Goal: Task Accomplishment & Management: Complete application form

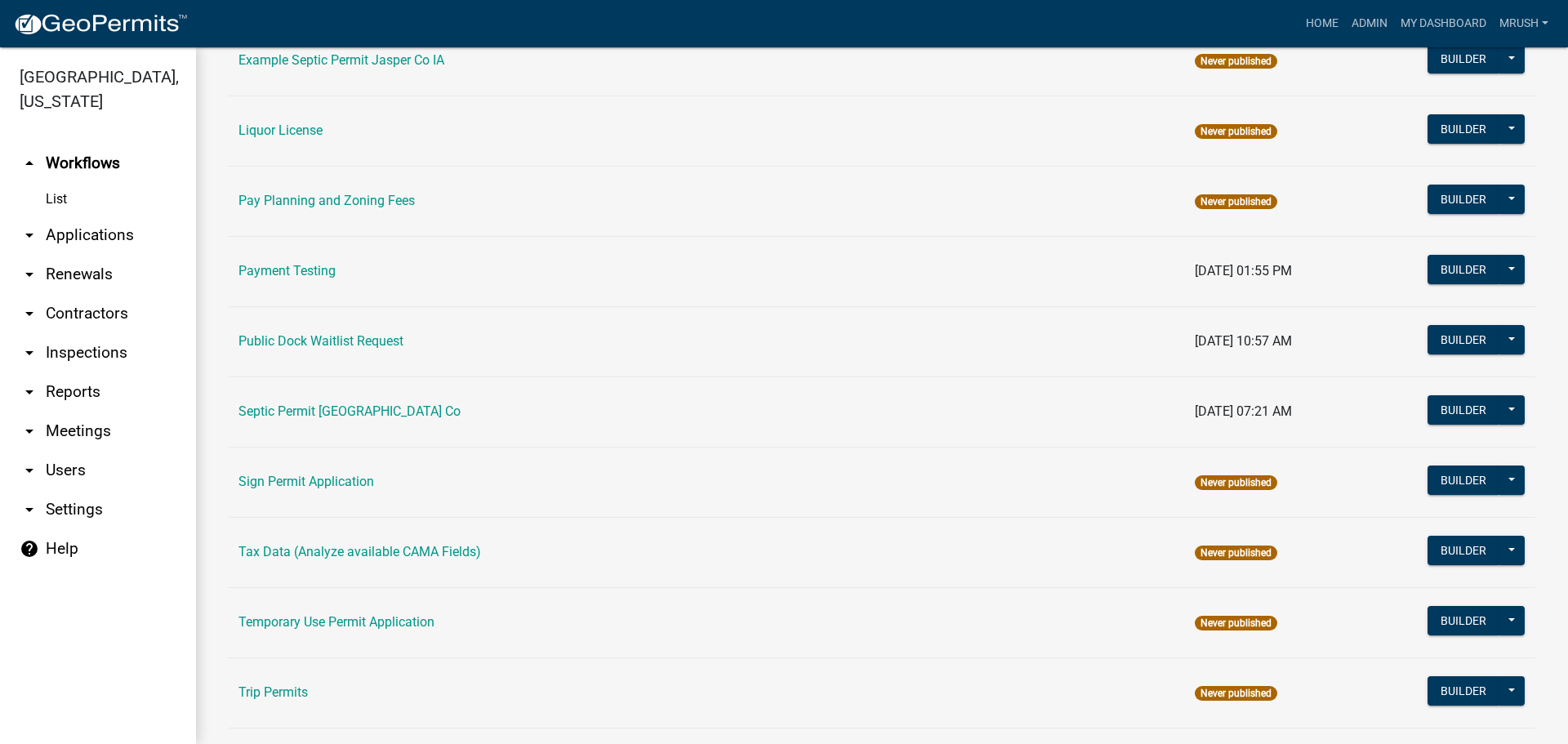
scroll to position [778, 0]
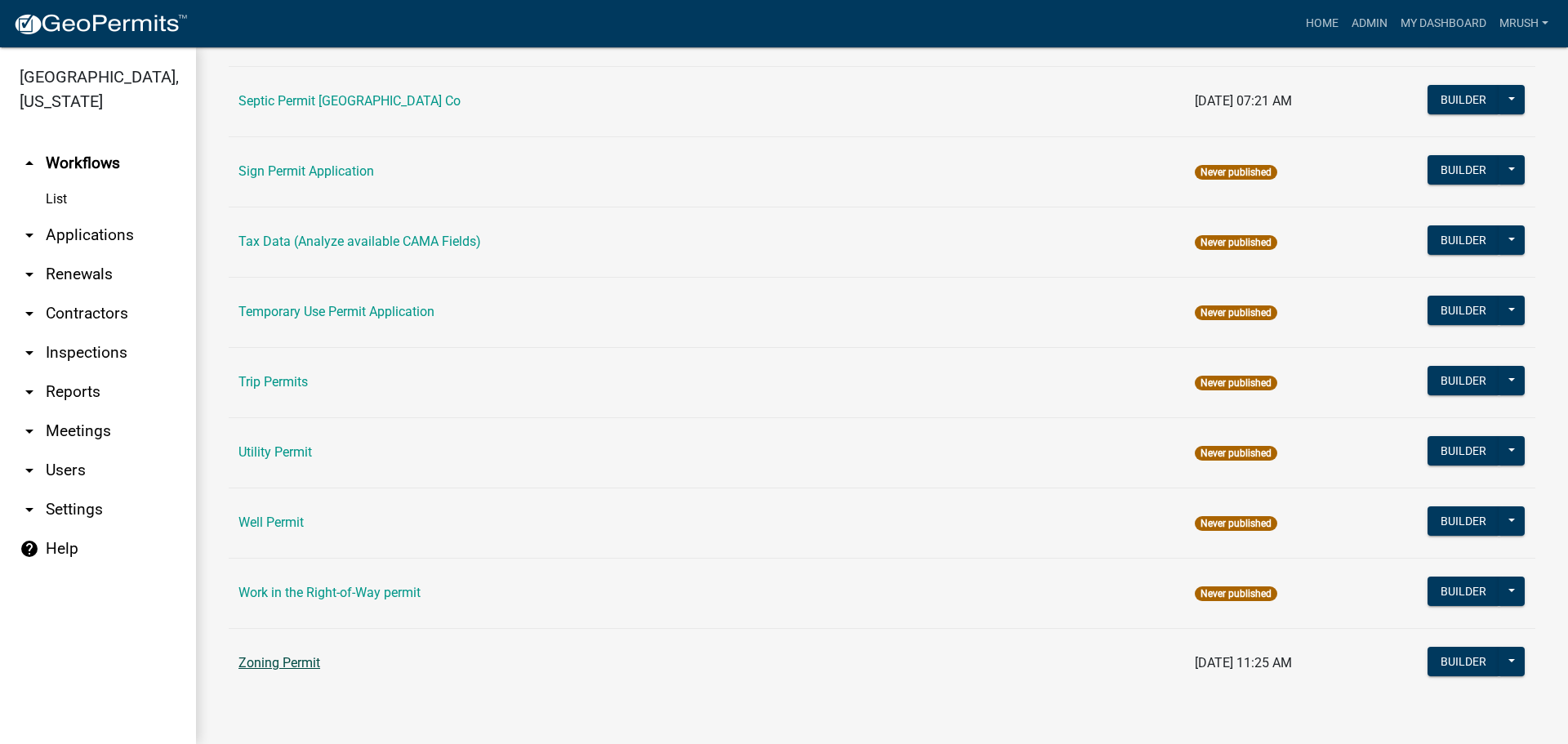
click at [292, 666] on link "Zoning Permit" at bounding box center [280, 663] width 82 height 16
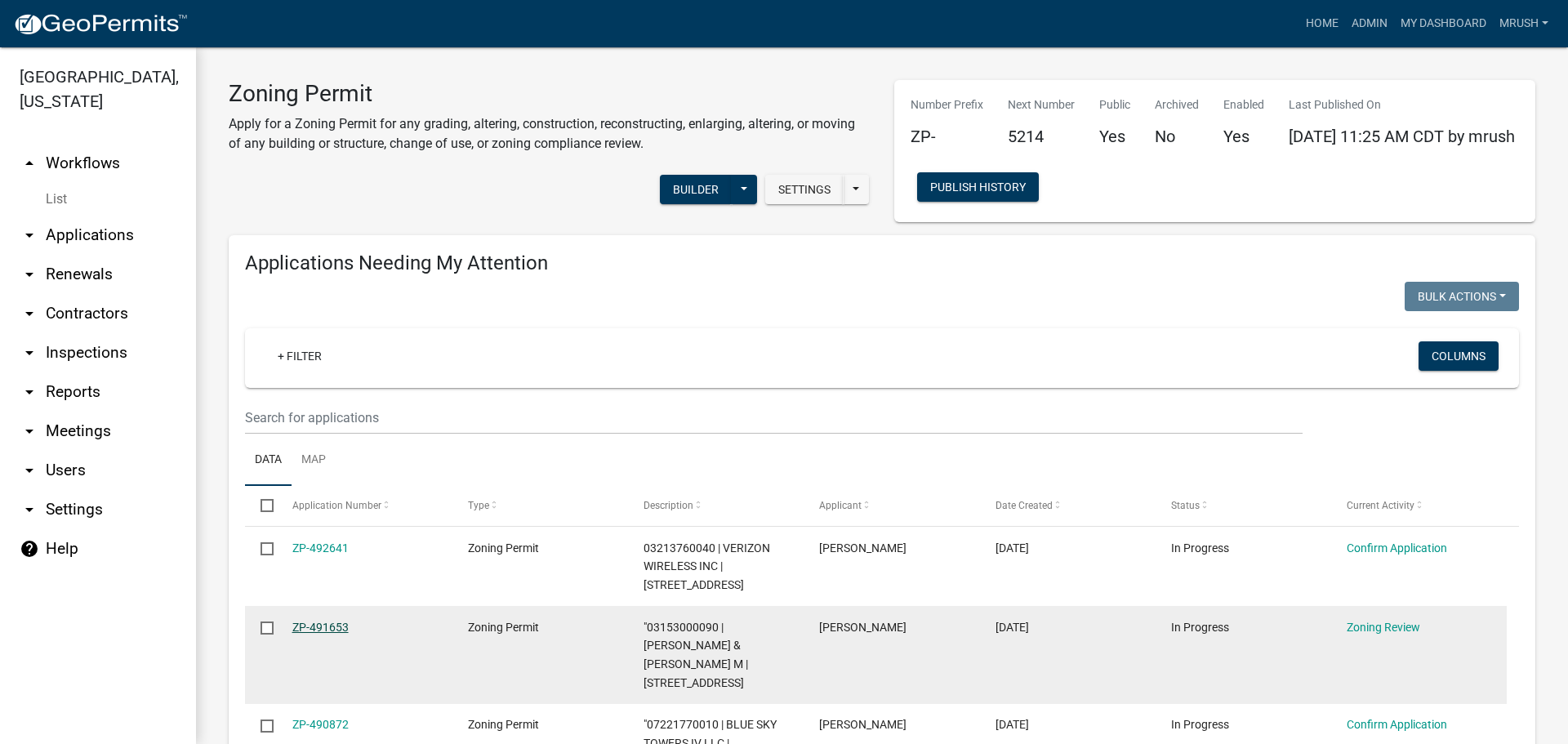
click at [337, 627] on link "ZP-491653" at bounding box center [320, 627] width 56 height 13
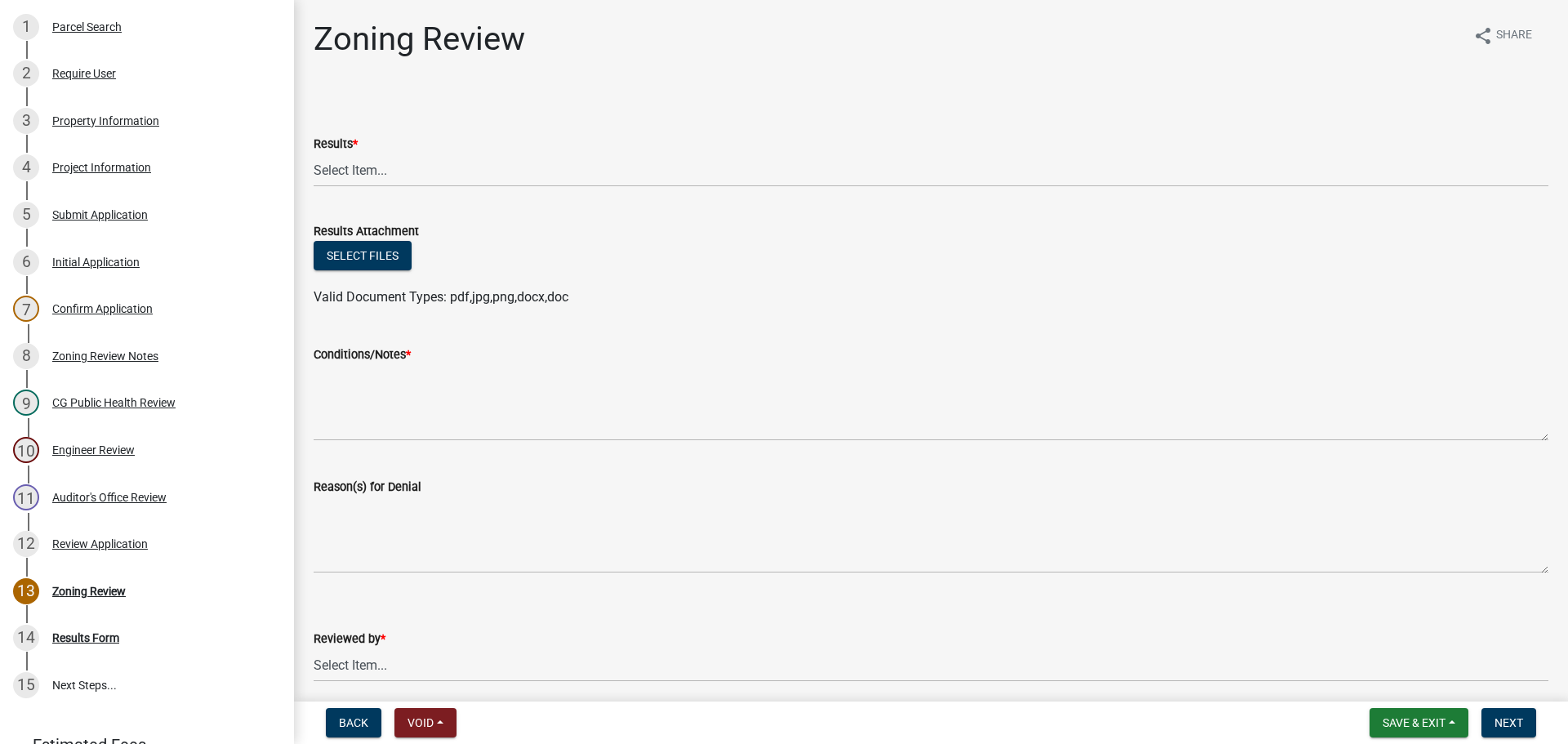
scroll to position [320, 0]
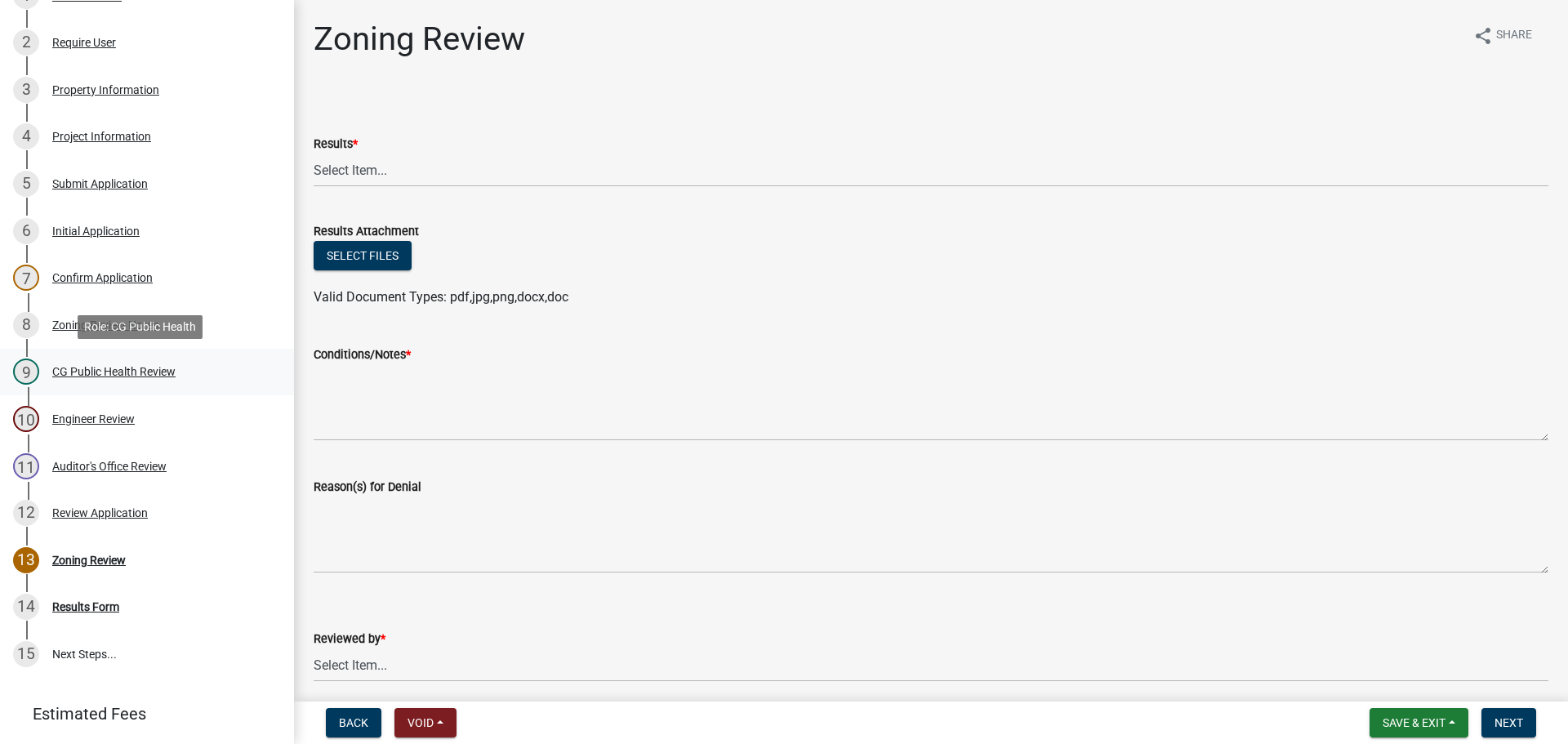
click at [121, 371] on div "CG Public Health Review" at bounding box center [113, 371] width 123 height 11
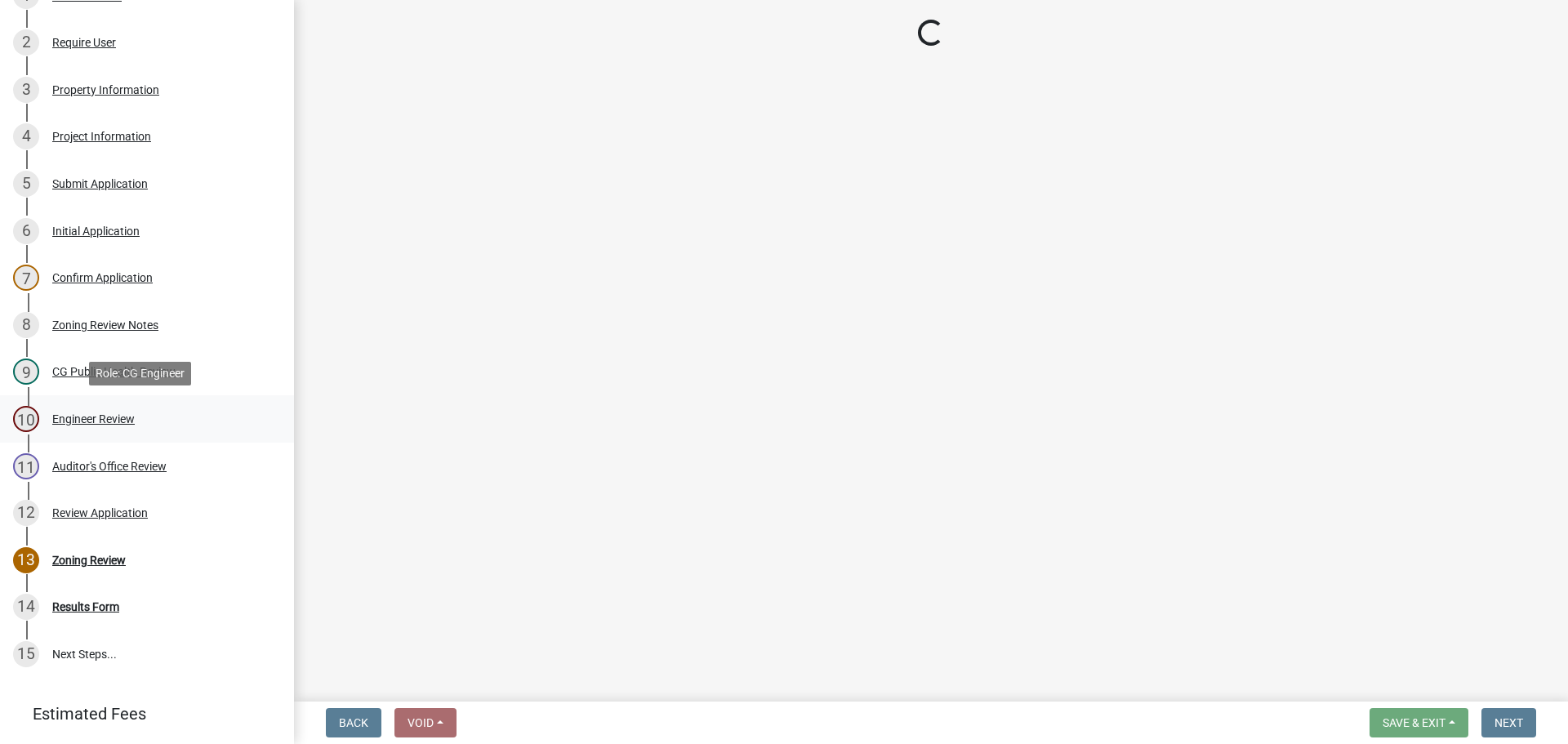
select select "037176cc-34bf-4da4-b28d-ae68c61bb9b8"
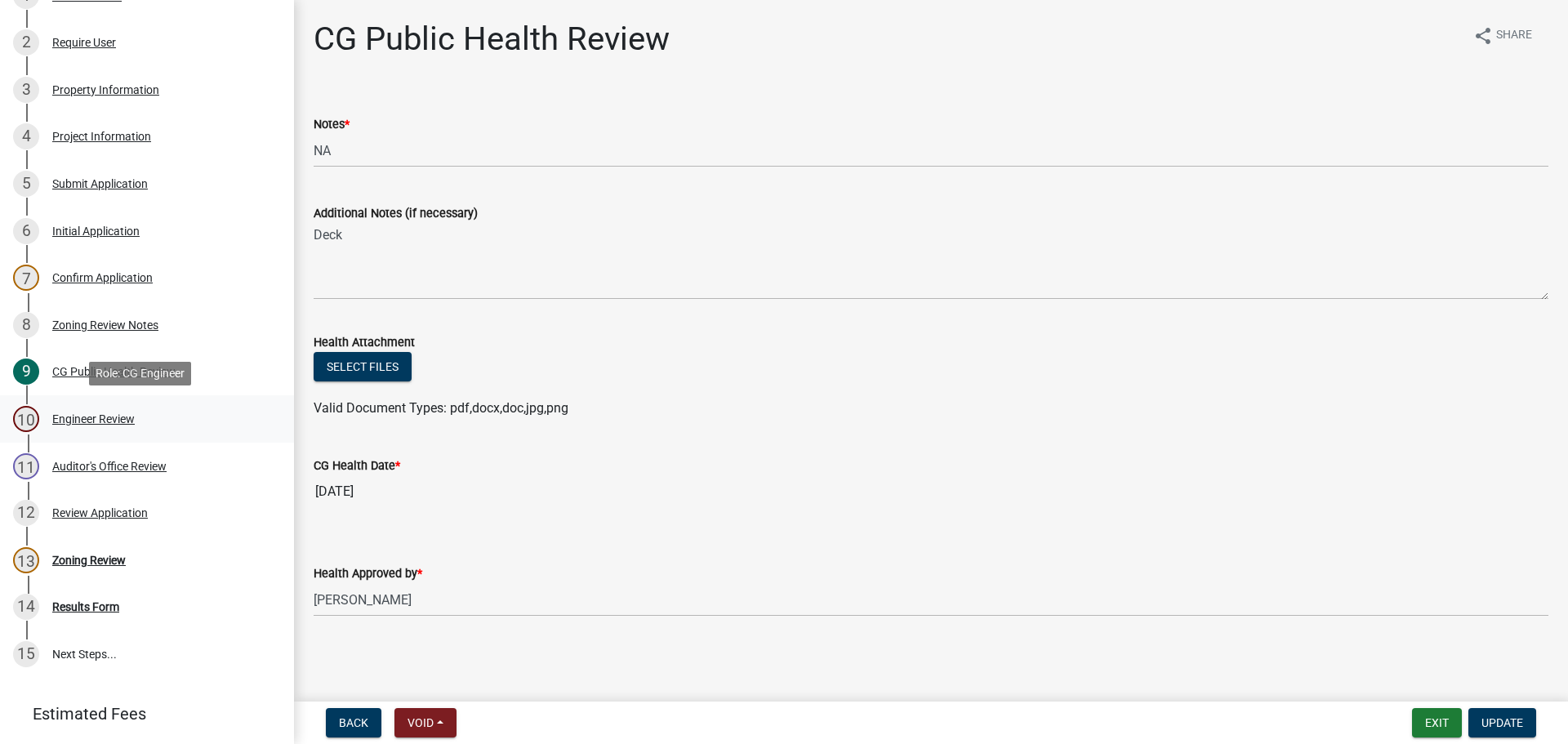
click at [109, 417] on div "Engineer Review" at bounding box center [93, 418] width 83 height 11
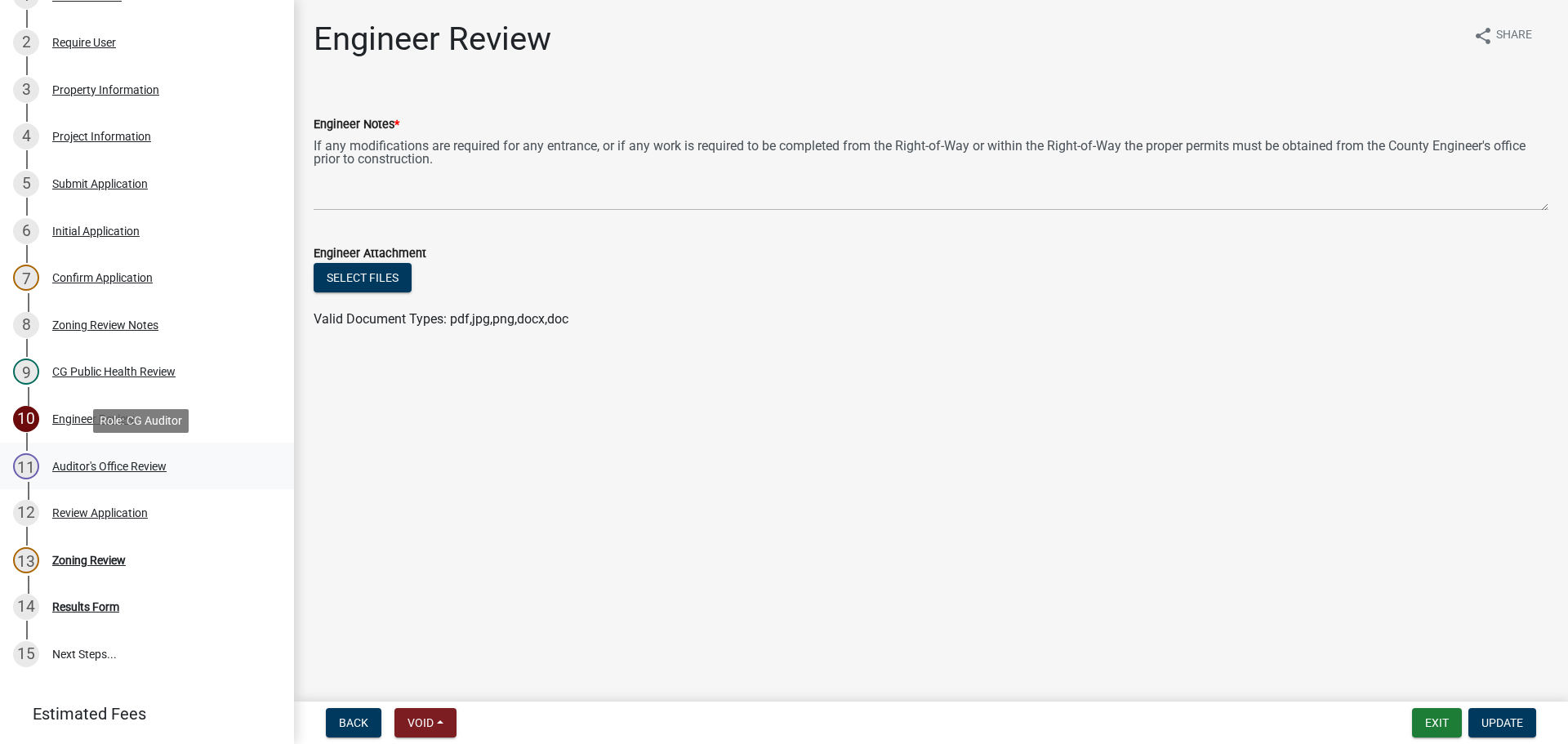
click at [105, 464] on div "Auditor's Office Review" at bounding box center [109, 466] width 114 height 11
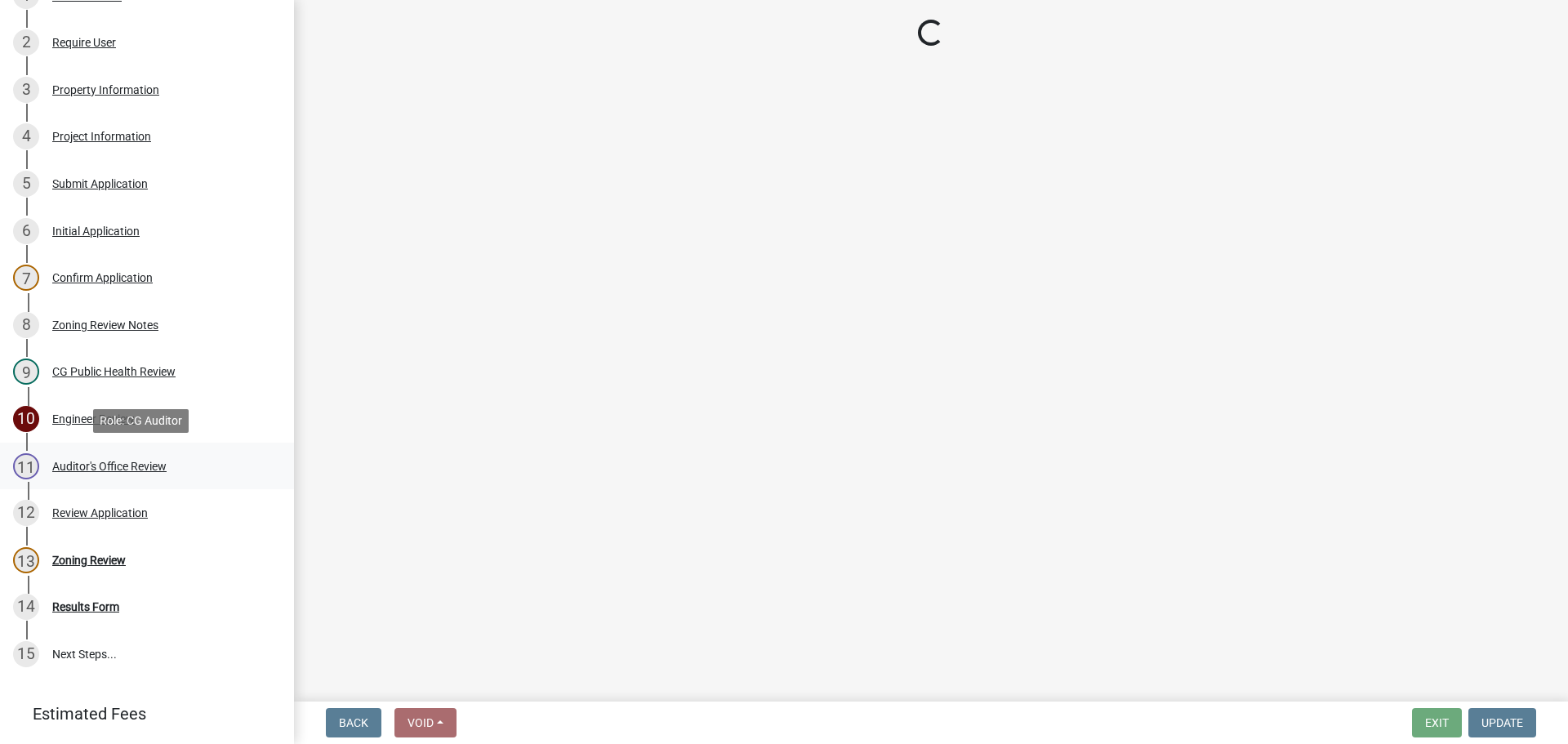
select select "22825c6f-7911-45a8-a3f0-e7c66663f32a"
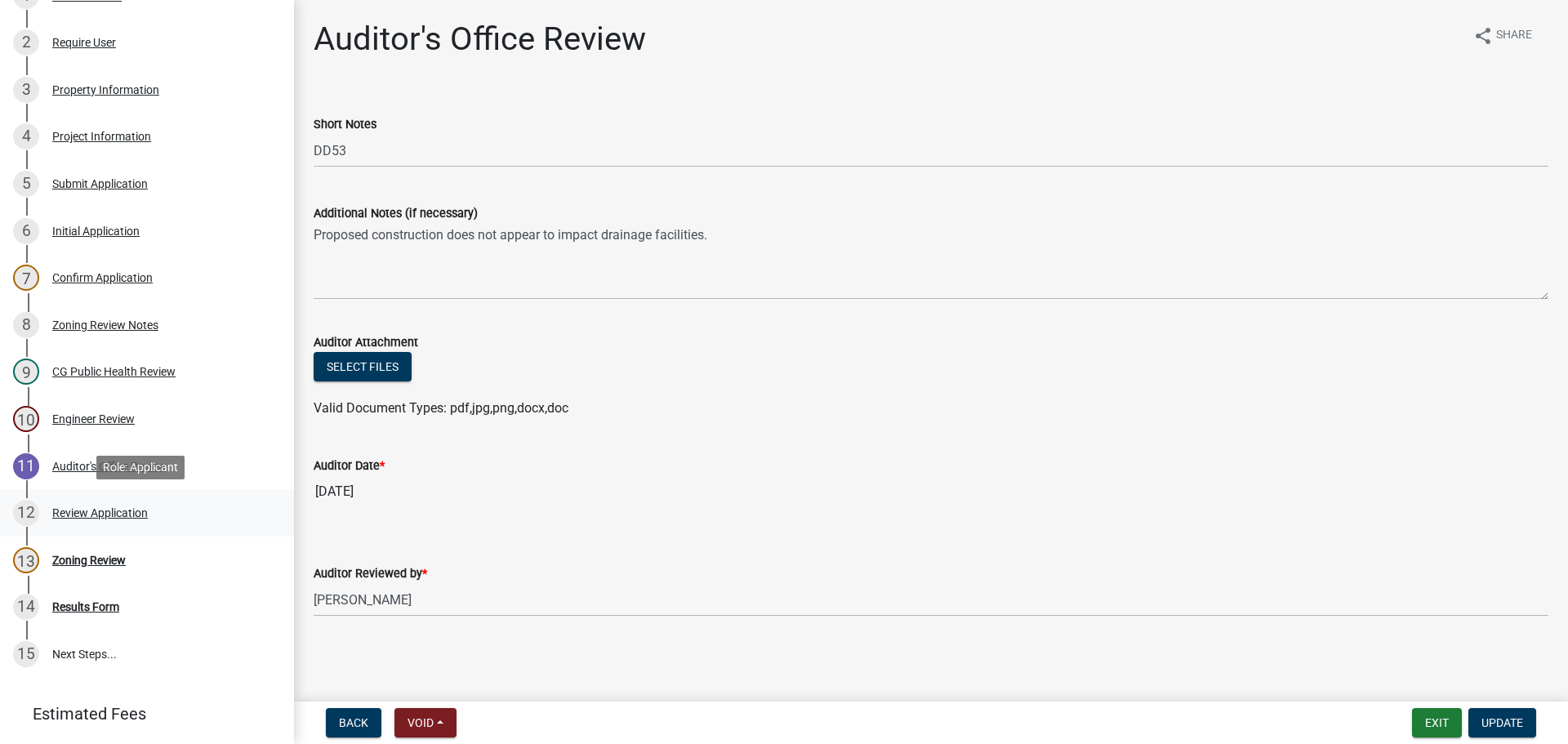
click at [101, 511] on div "Review Application" at bounding box center [100, 512] width 96 height 11
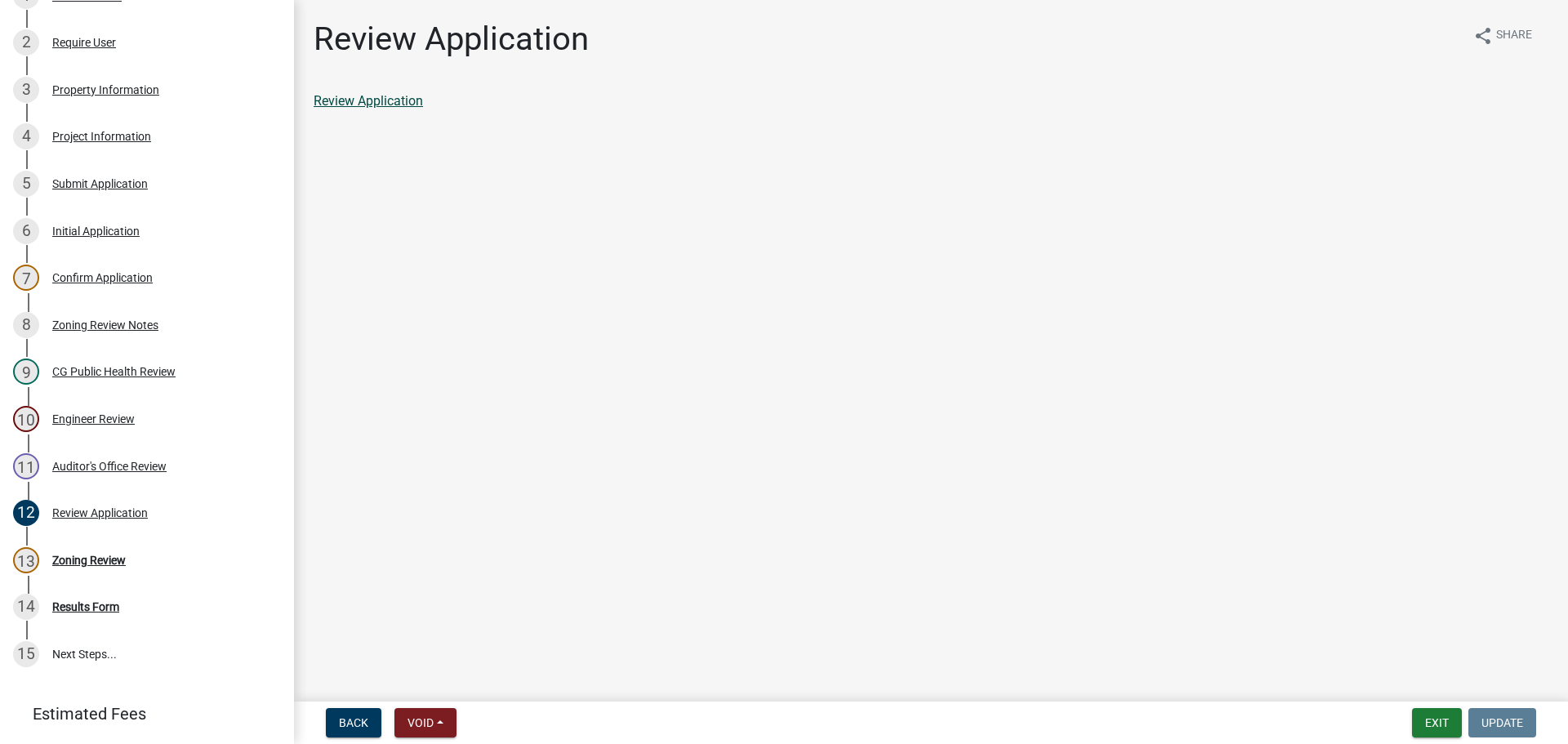
click at [359, 102] on link "Review Application" at bounding box center [368, 101] width 109 height 16
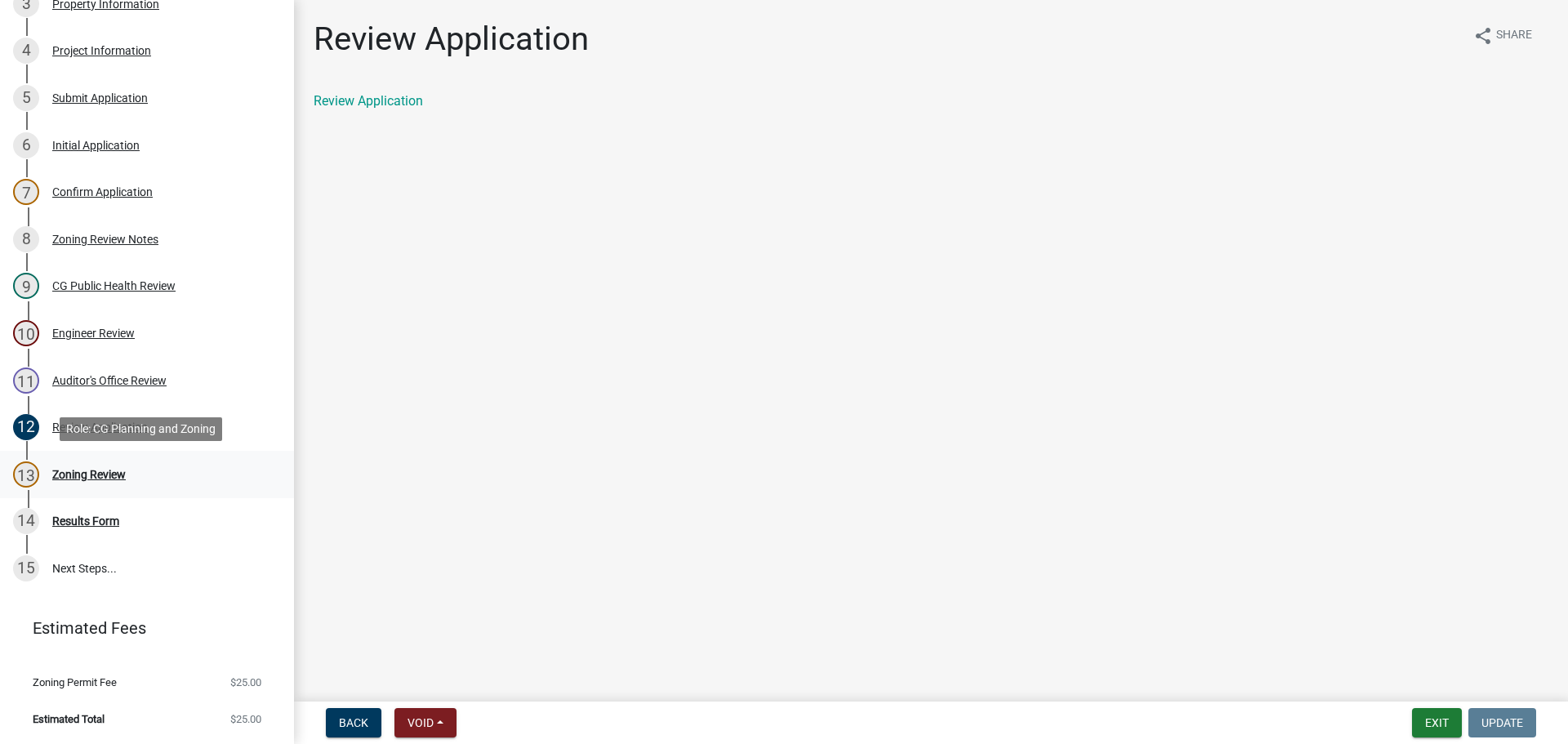
click at [101, 475] on div "Zoning Review" at bounding box center [89, 474] width 74 height 11
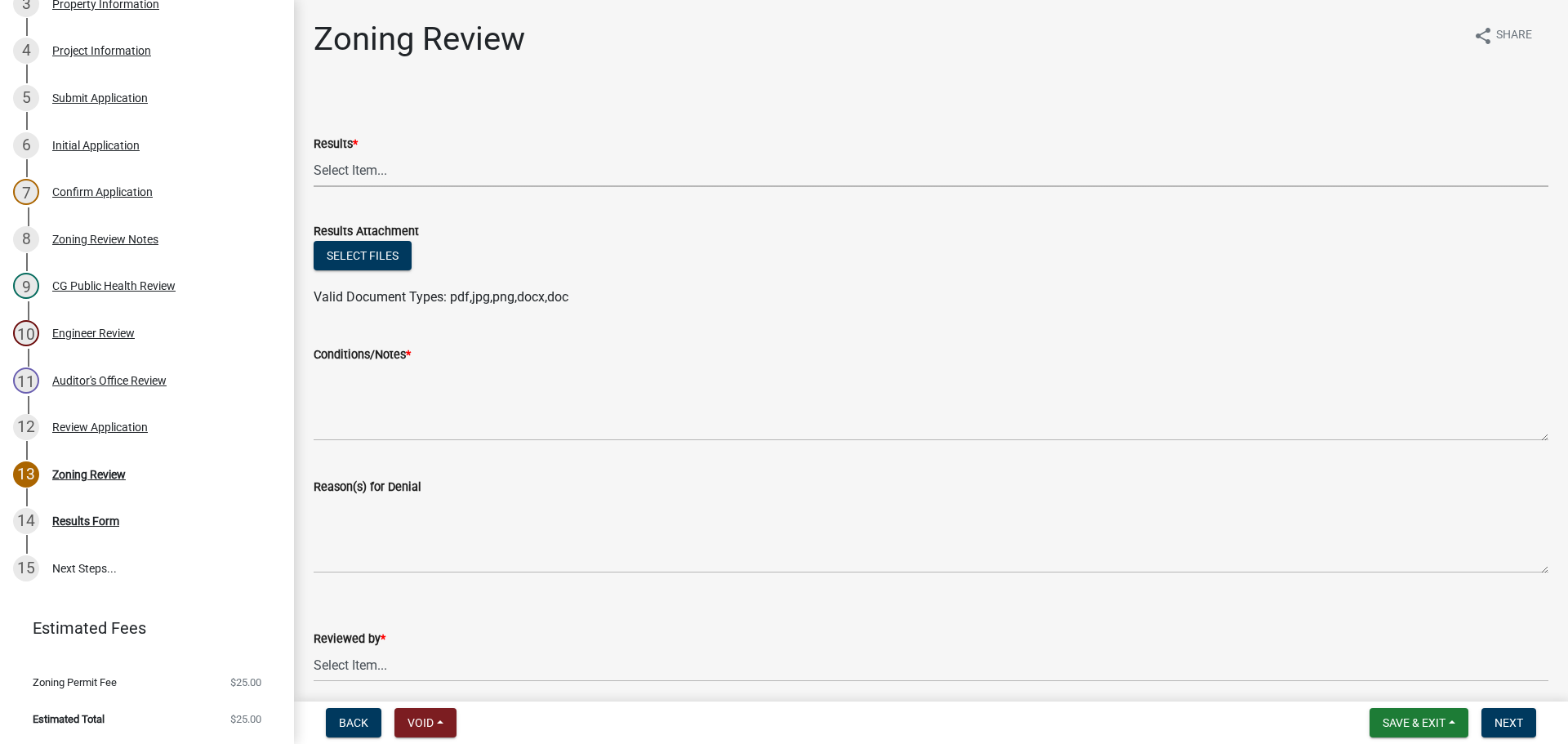
click at [364, 165] on select "Select Item... Approved Denied Agricultural Exemption Need further information …" at bounding box center [931, 170] width 1235 height 33
click at [314, 154] on select "Select Item... Approved Denied Agricultural Exemption Need further information …" at bounding box center [931, 170] width 1235 height 33
select select "fc80a94f-45c9-4365-ab2a-89f73cc1349d"
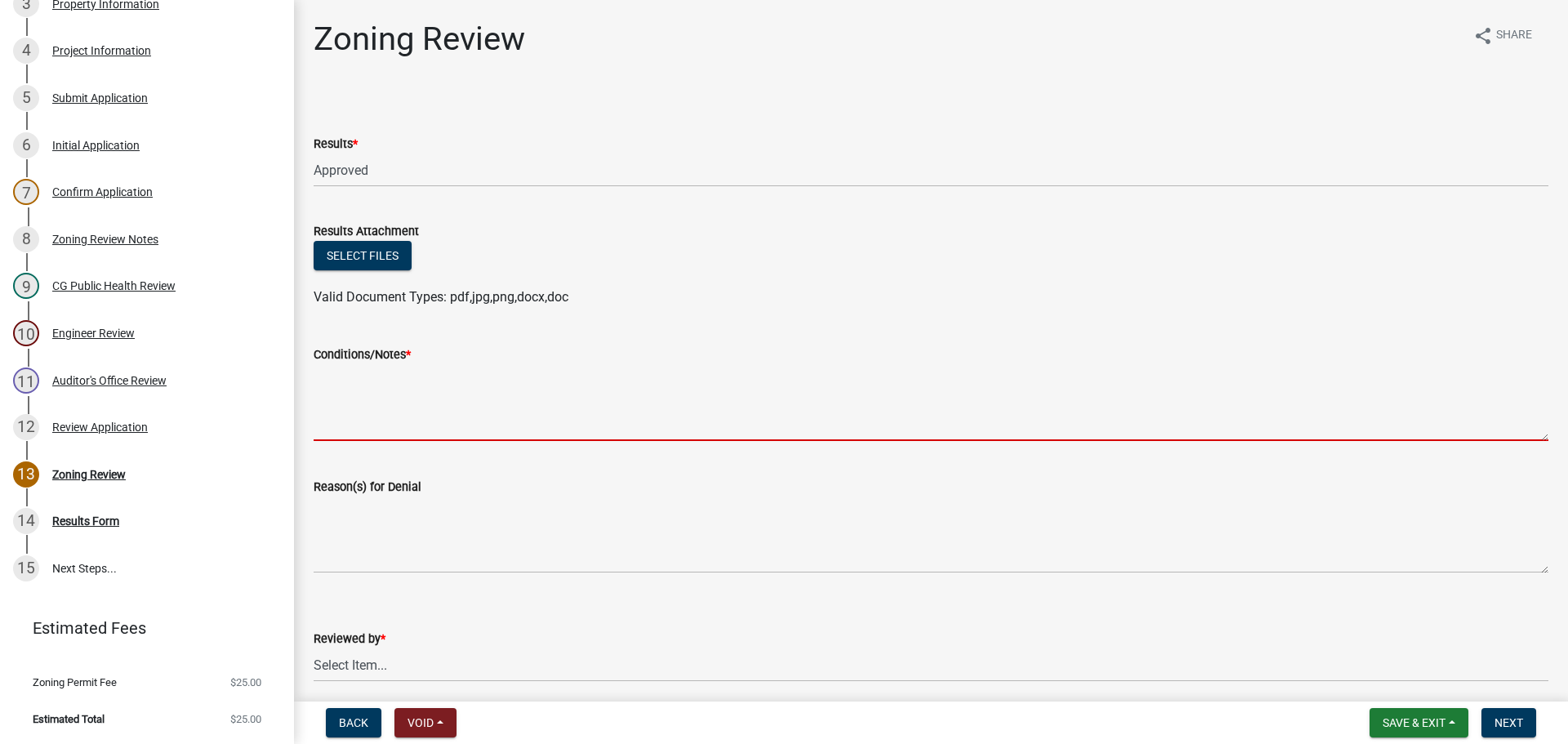
click at [349, 389] on textarea "Conditions/Notes *" at bounding box center [931, 402] width 1235 height 77
paste textarea "All requirements of the R-3 Single Family Residential District and general requ…"
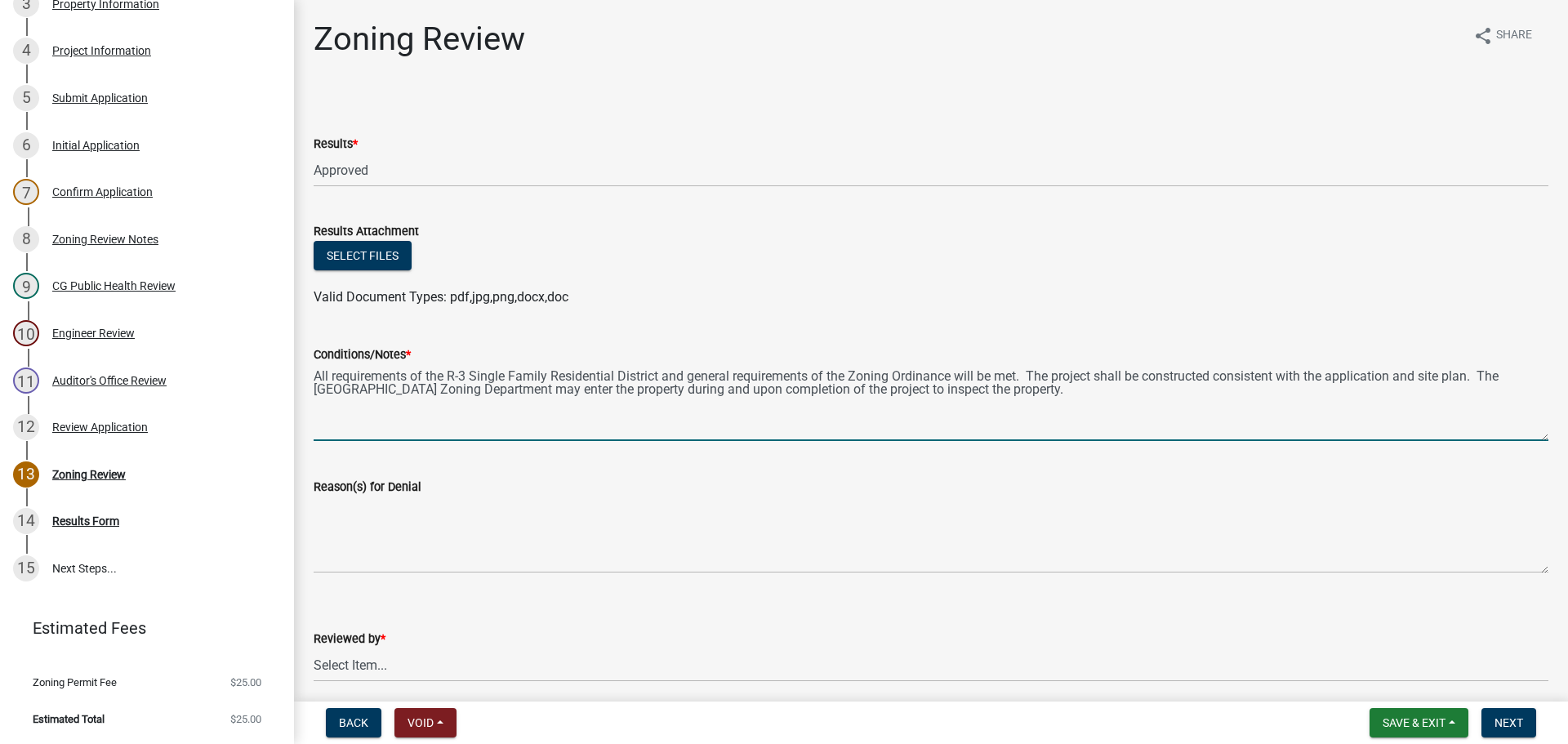
click at [466, 373] on textarea "All requirements of the R-3 Single Family Residential District and general requ…" at bounding box center [931, 402] width 1235 height 77
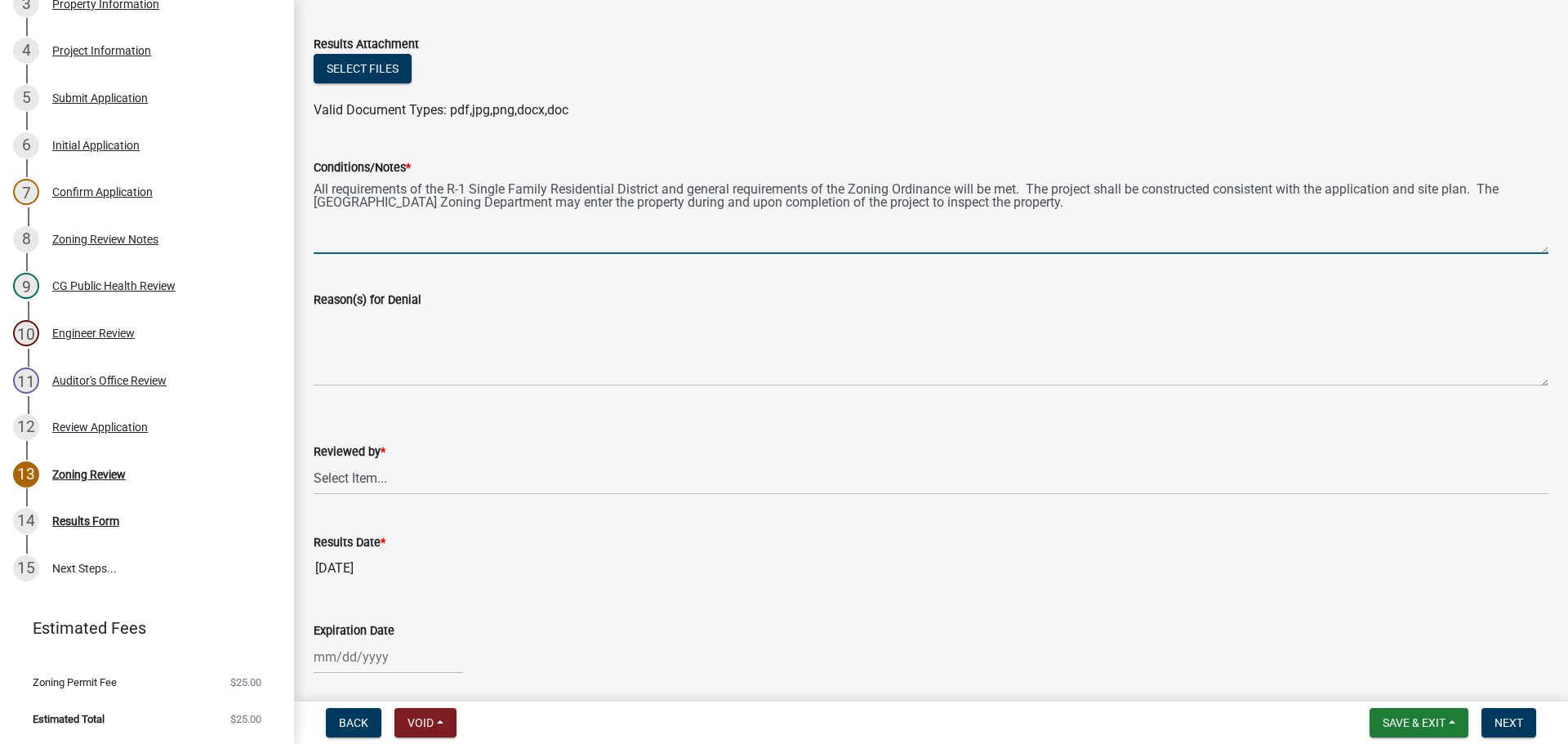
scroll to position [238, 0]
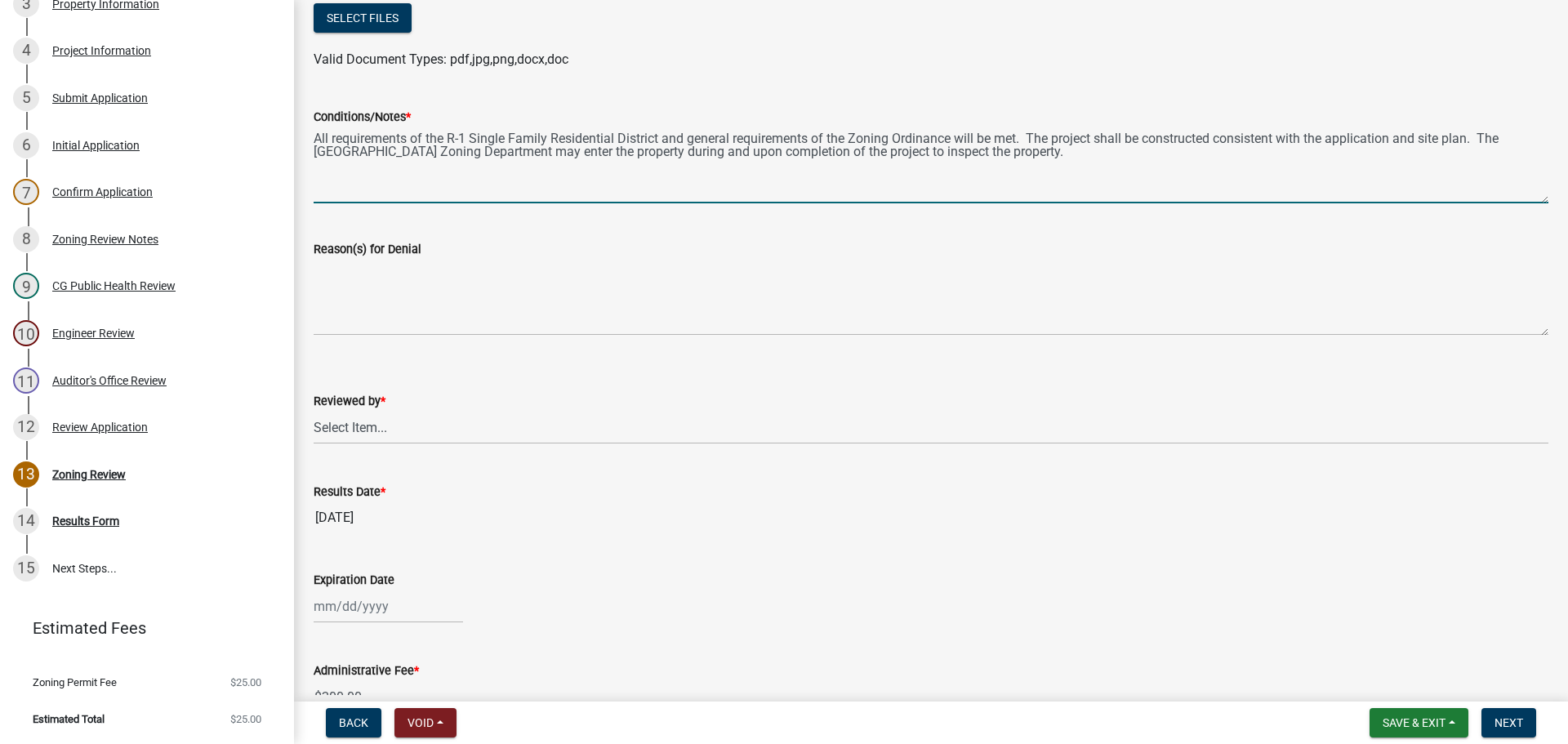
type textarea "All requirements of the R-1 Single Family Residential District and general requ…"
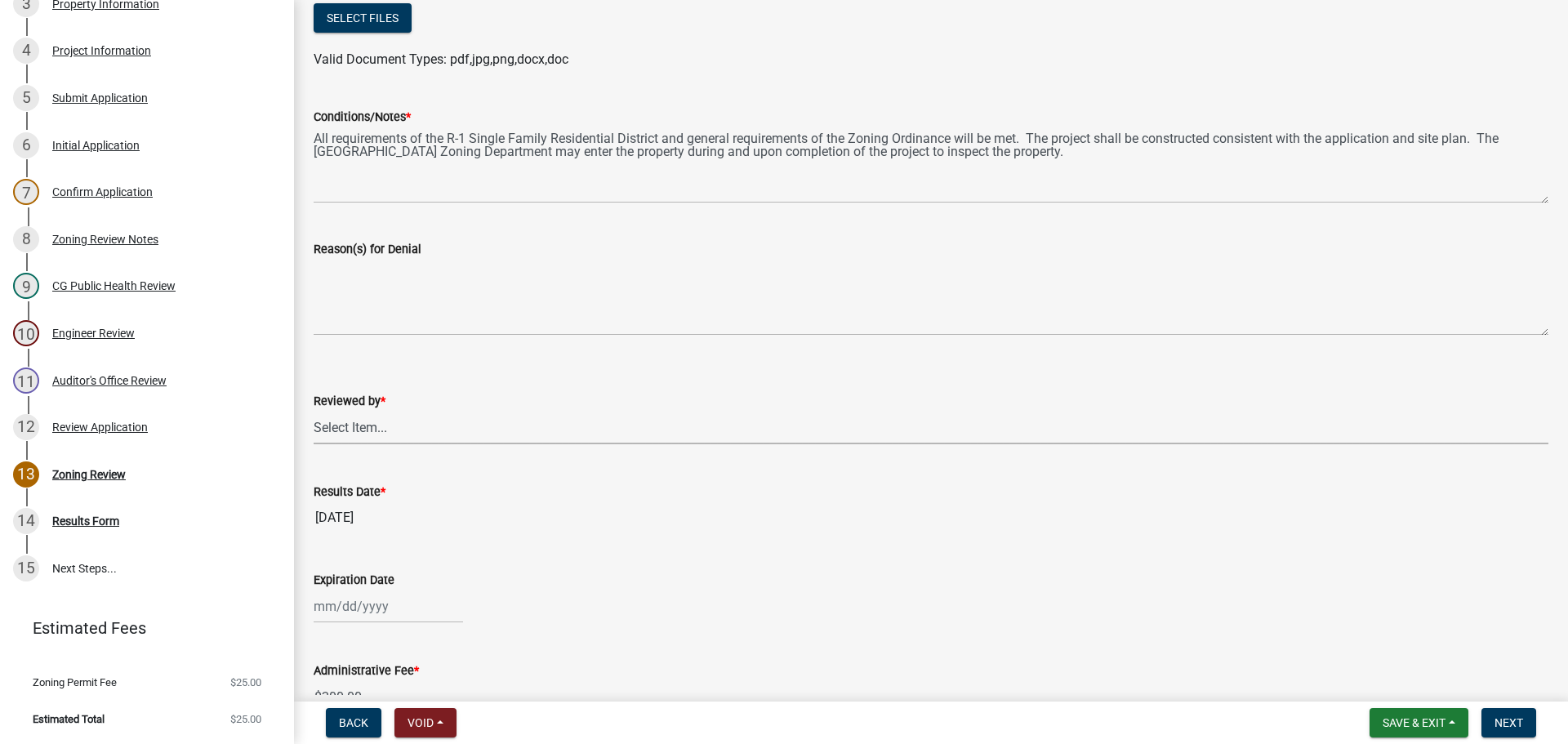
click at [350, 426] on select "Select Item... [PERSON_NAME]" at bounding box center [931, 427] width 1235 height 33
click at [314, 411] on select "Select Item... [PERSON_NAME]" at bounding box center [931, 427] width 1235 height 33
select select "69fed02d-fe84-448a-ba5b-be224adec29d"
click at [330, 584] on label "Expiration Date" at bounding box center [354, 580] width 81 height 11
click at [330, 590] on input "Expiration Date" at bounding box center [388, 606] width 149 height 33
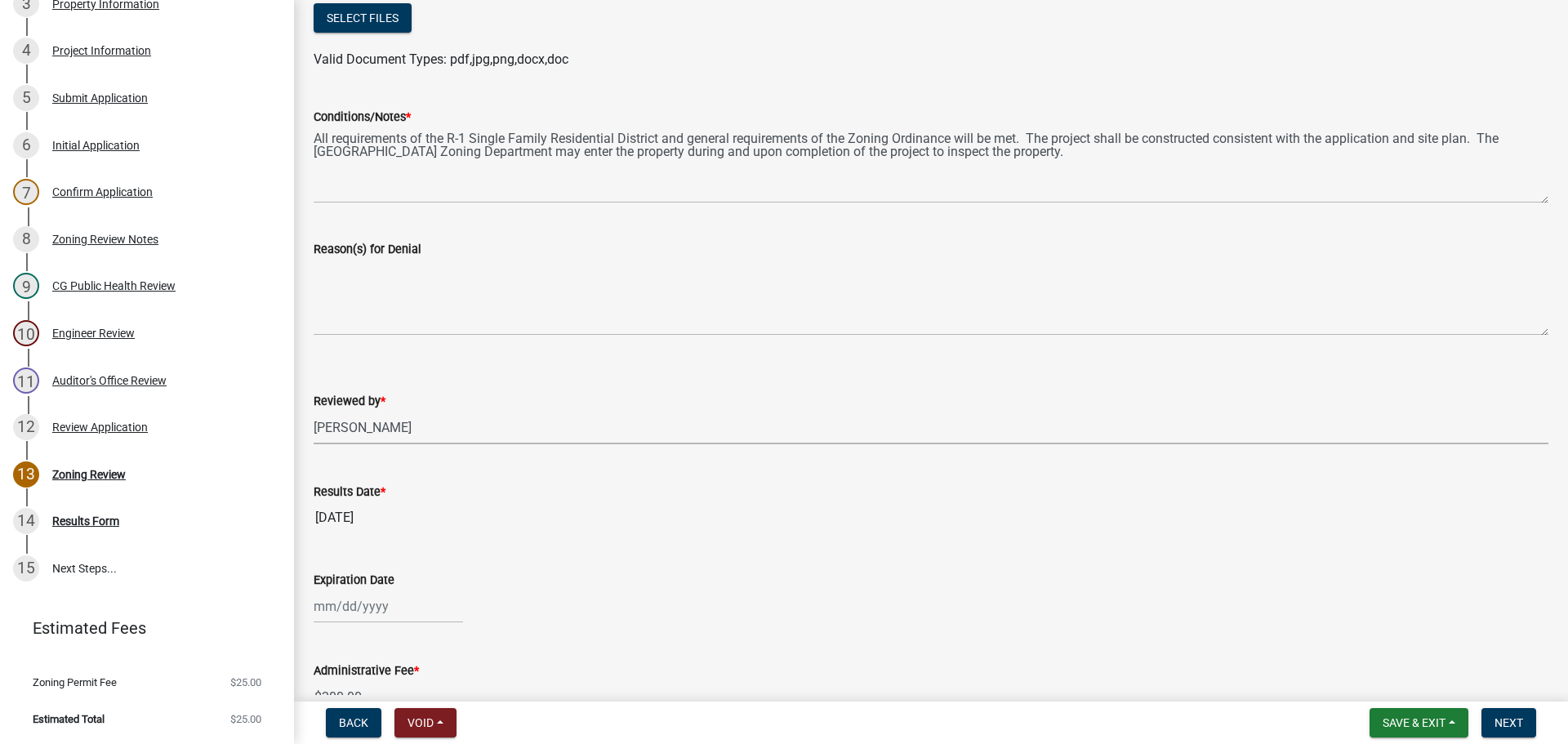
select select "10"
click at [382, 548] on div "29" at bounding box center [382, 546] width 26 height 26
type input "[DATE]"
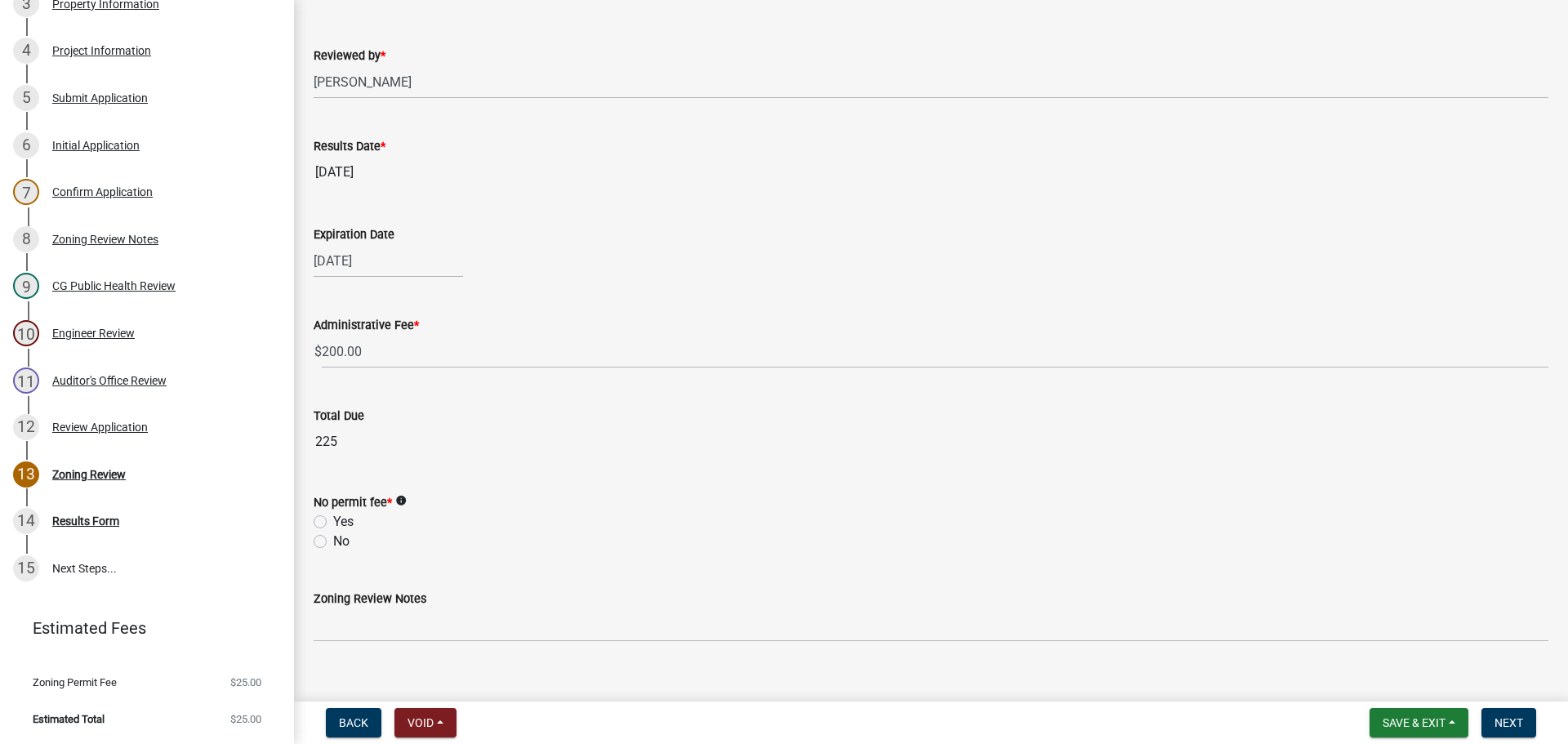
scroll to position [607, 0]
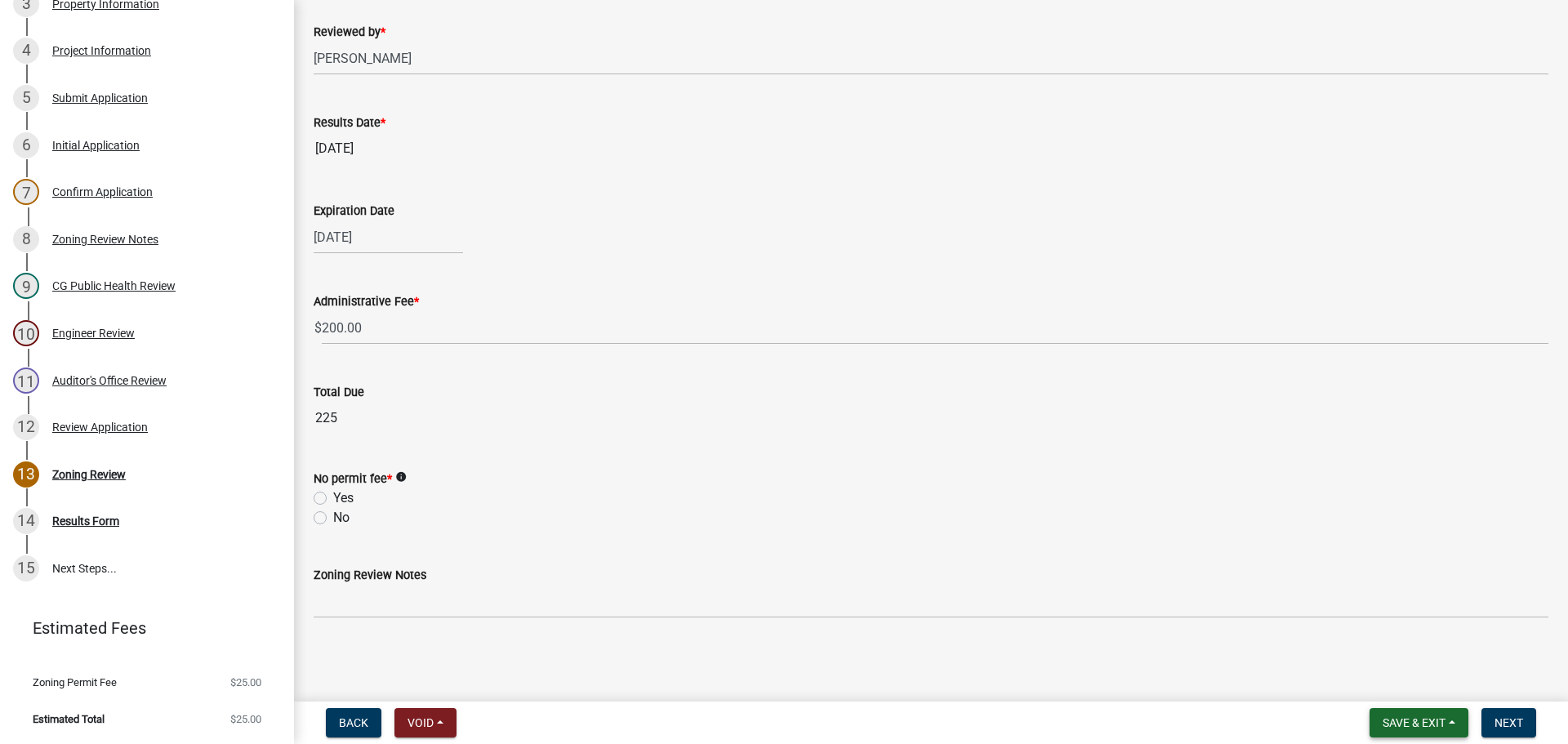
click at [520, 720] on span "Save & Exit" at bounding box center [1414, 722] width 63 height 13
click at [520, 636] on button "Save" at bounding box center [1403, 641] width 131 height 39
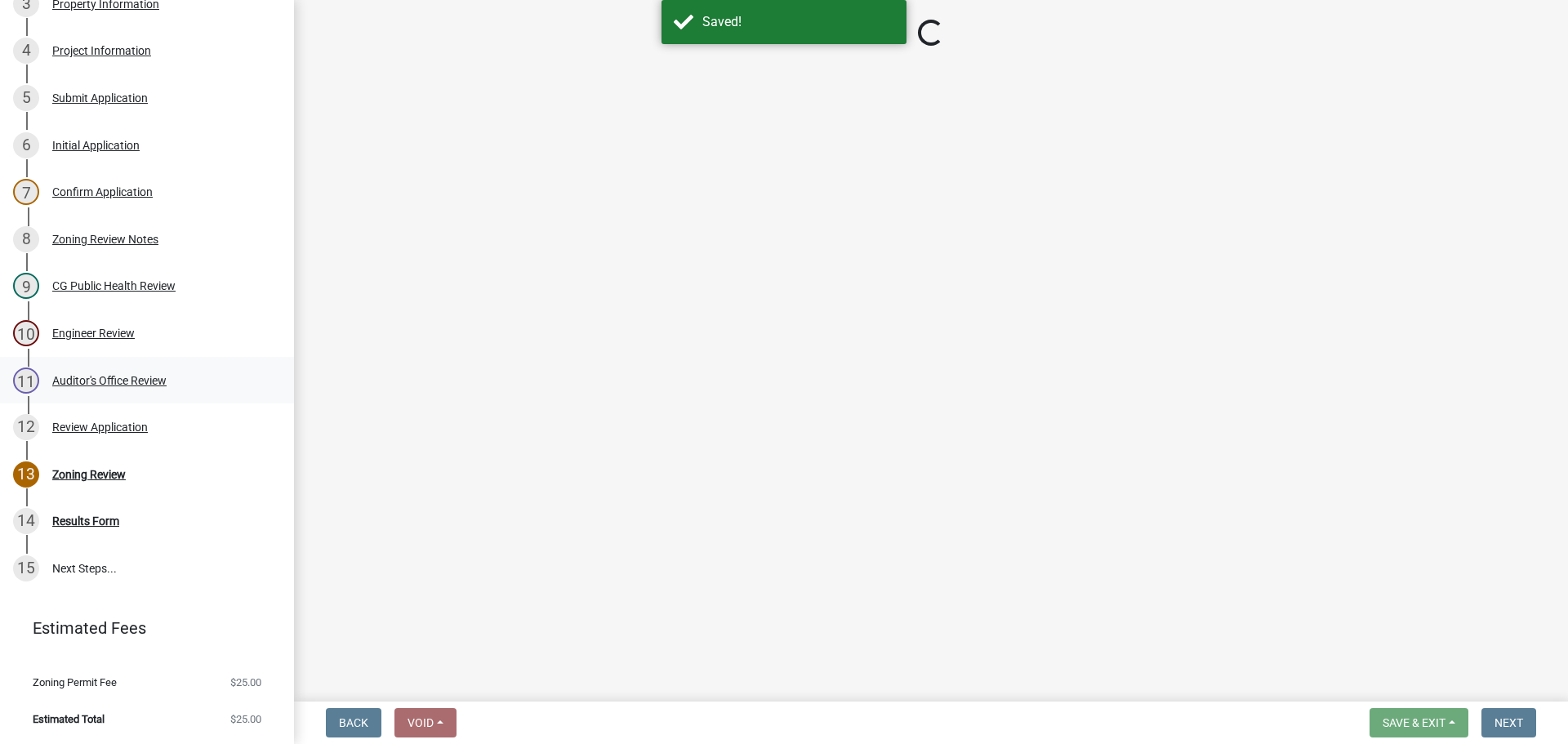
select select "fc80a94f-45c9-4365-ab2a-89f73cc1349d"
select select "69fed02d-fe84-448a-ba5b-be224adec29d"
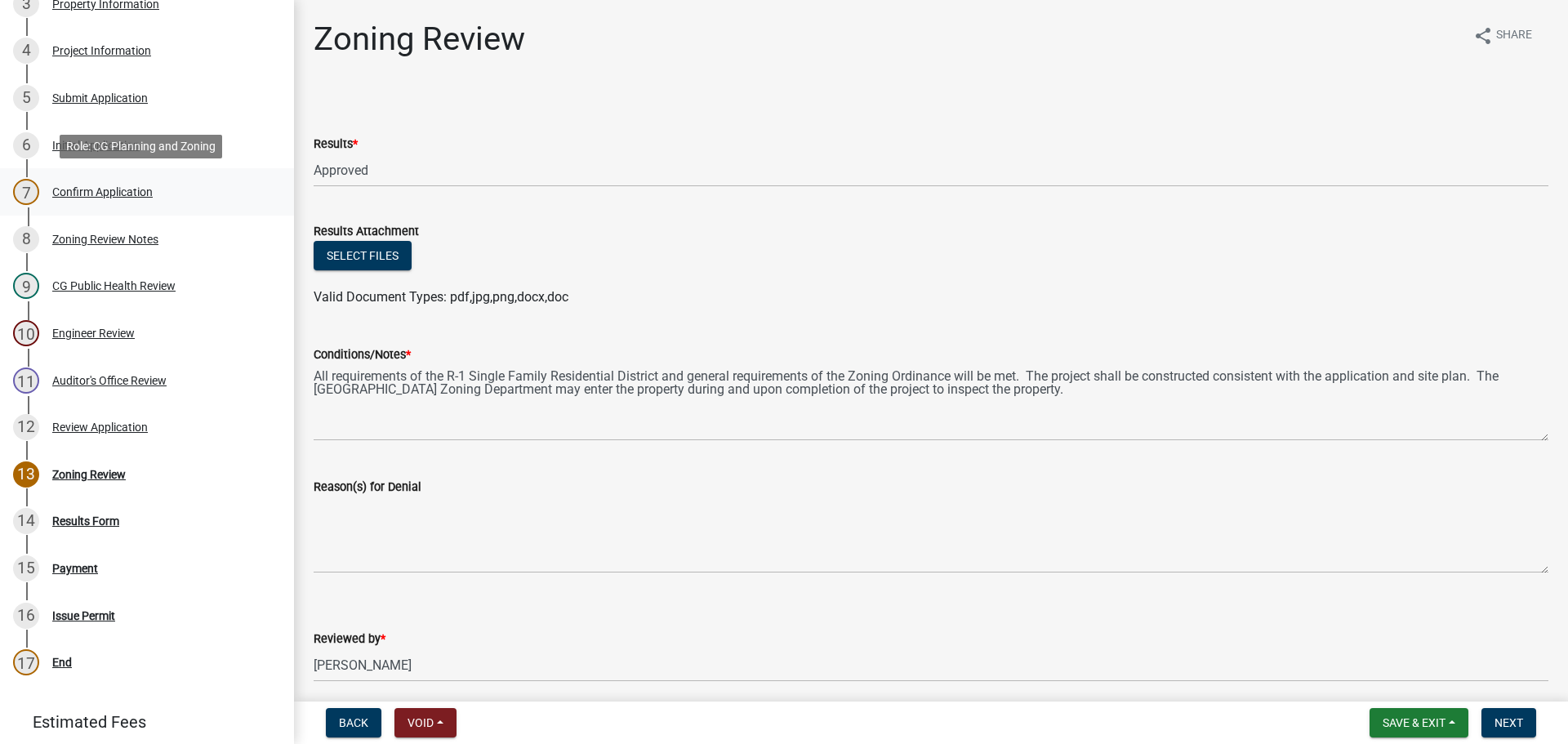
click at [114, 190] on div "Confirm Application" at bounding box center [102, 191] width 100 height 11
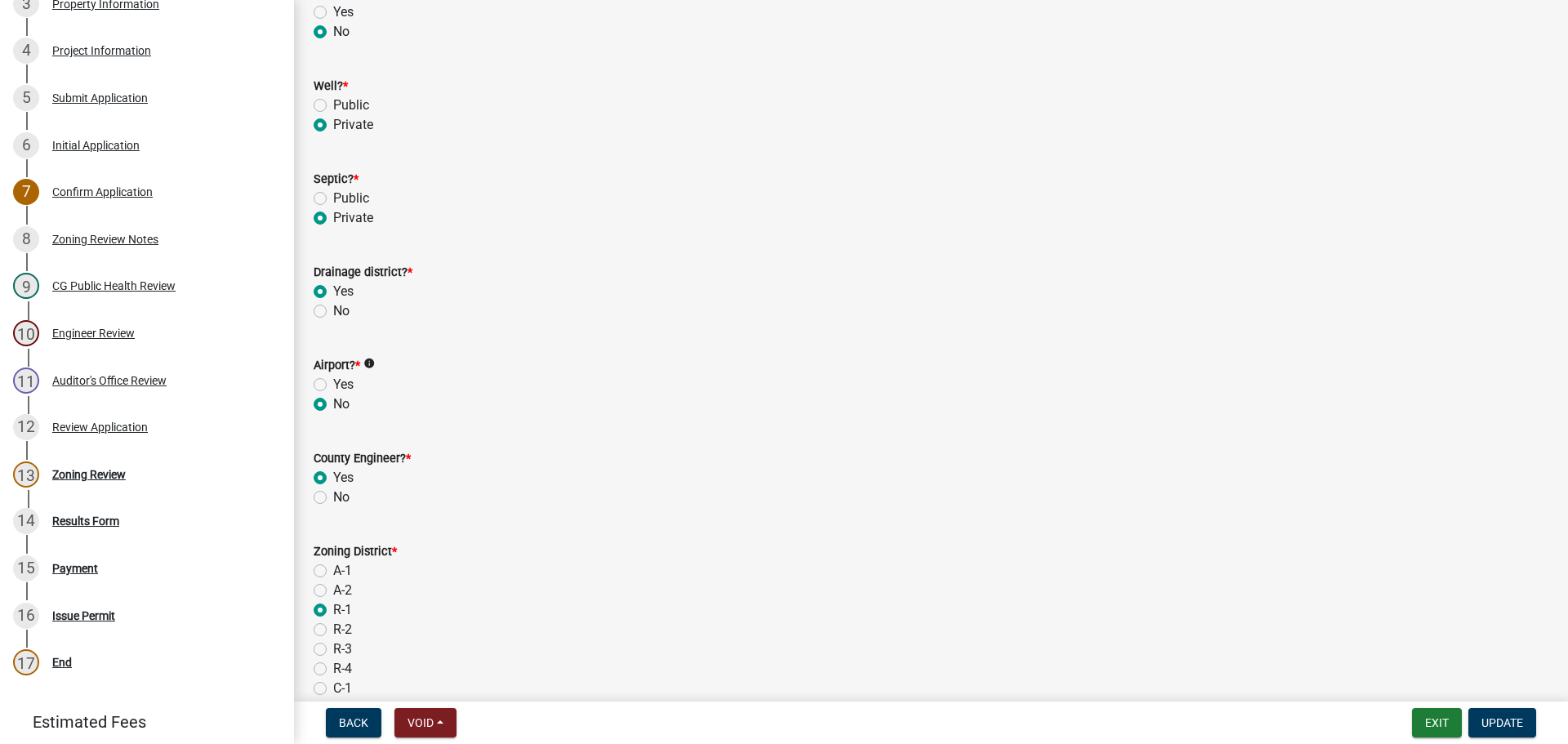
scroll to position [886, 0]
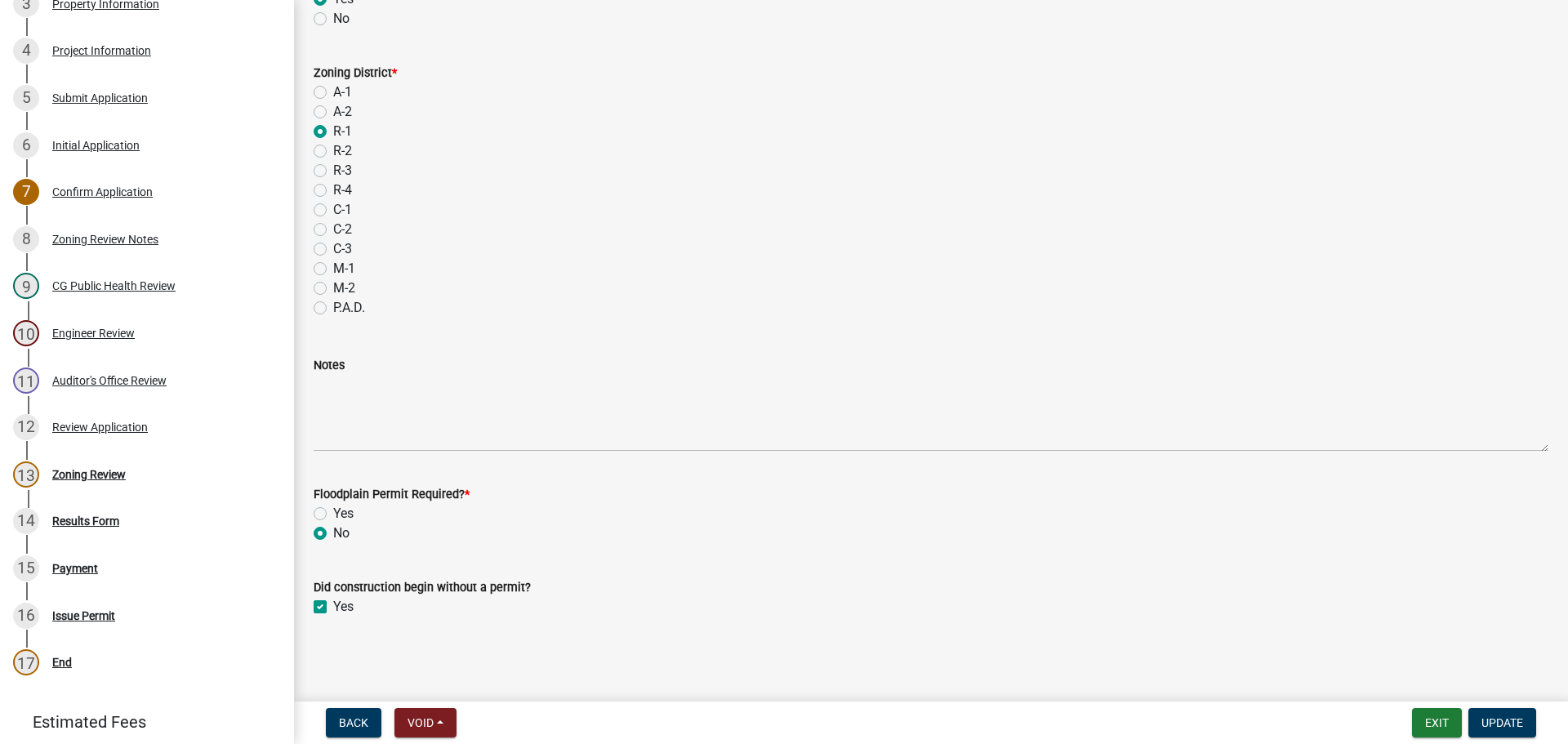
click at [333, 608] on label "Yes" at bounding box center [343, 607] width 20 height 20
click at [333, 608] on input "Yes" at bounding box center [338, 602] width 11 height 11
click at [333, 609] on label "Yes" at bounding box center [343, 607] width 20 height 20
click at [333, 608] on input "Yes" at bounding box center [338, 602] width 11 height 11
checkbox input "true"
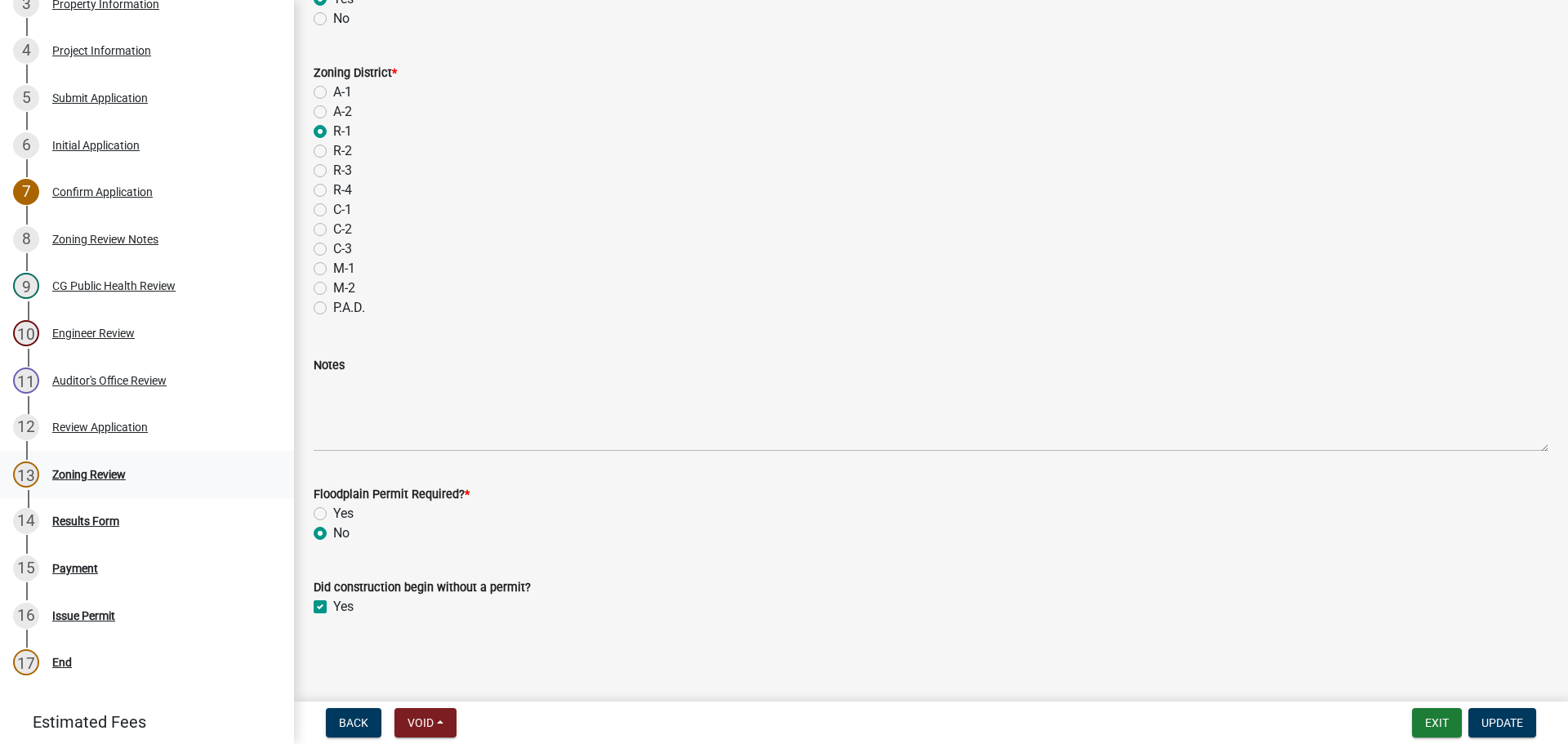
click at [97, 473] on div "Zoning Review" at bounding box center [89, 474] width 74 height 11
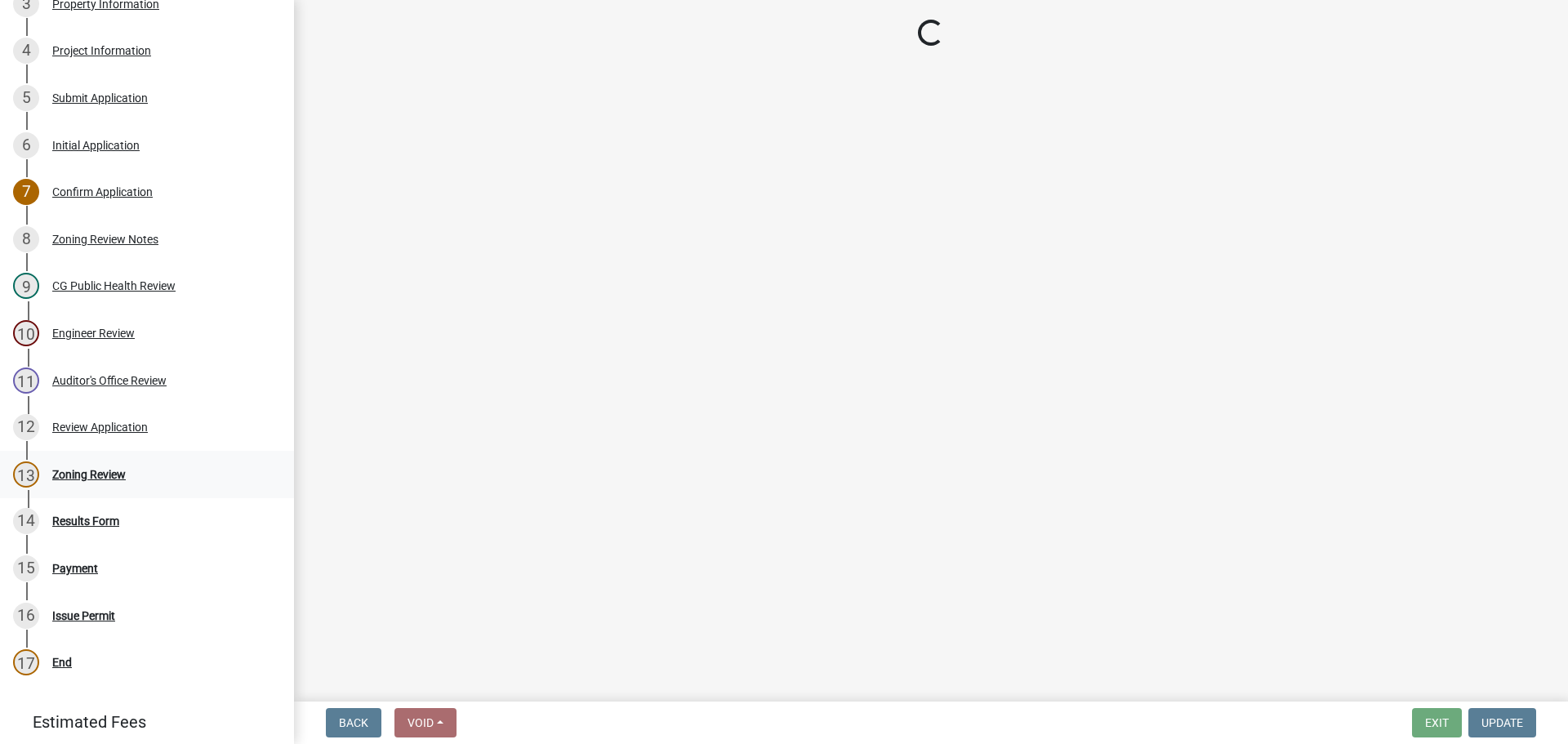
select select "fc80a94f-45c9-4365-ab2a-89f73cc1349d"
select select "69fed02d-fe84-448a-ba5b-be224adec29d"
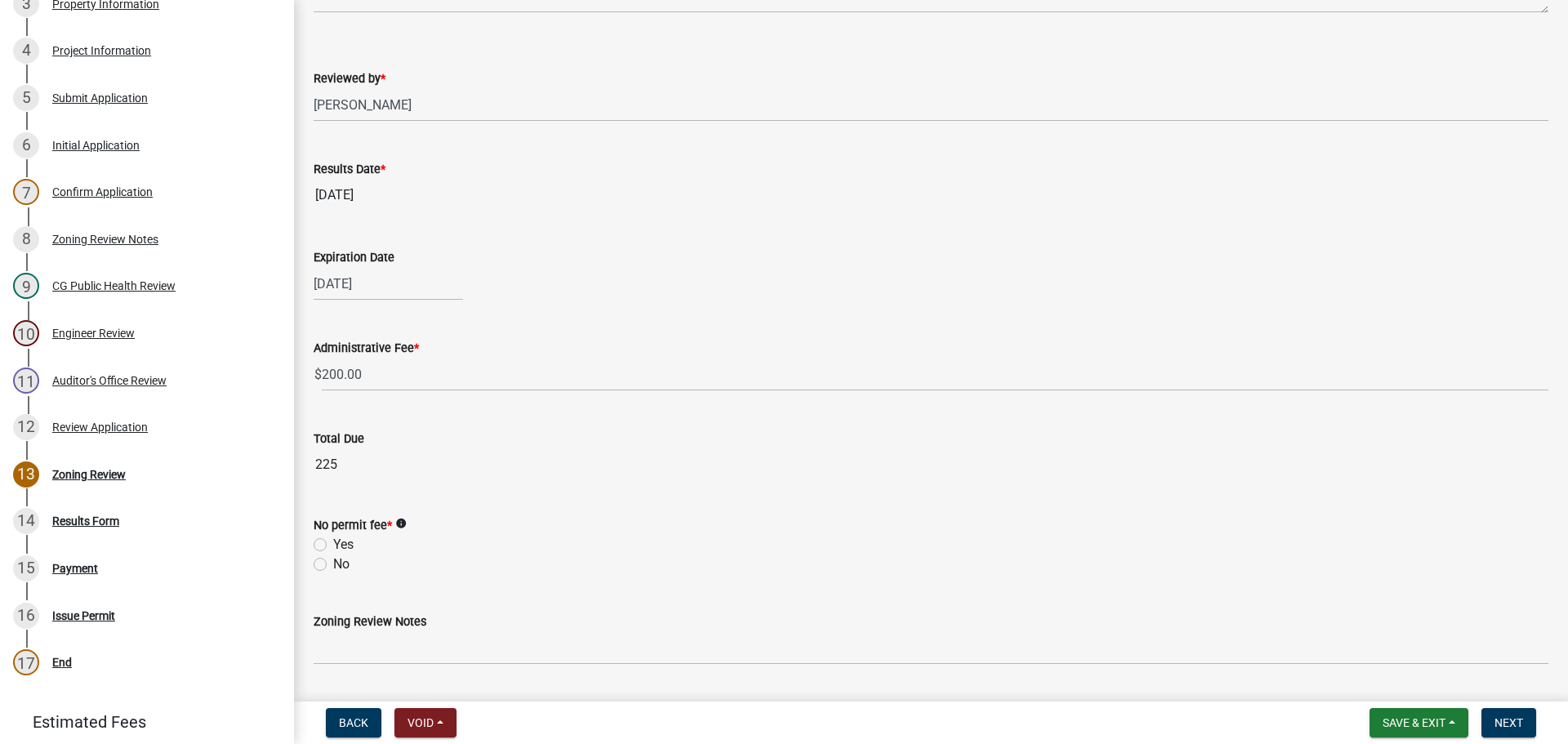
scroll to position [607, 0]
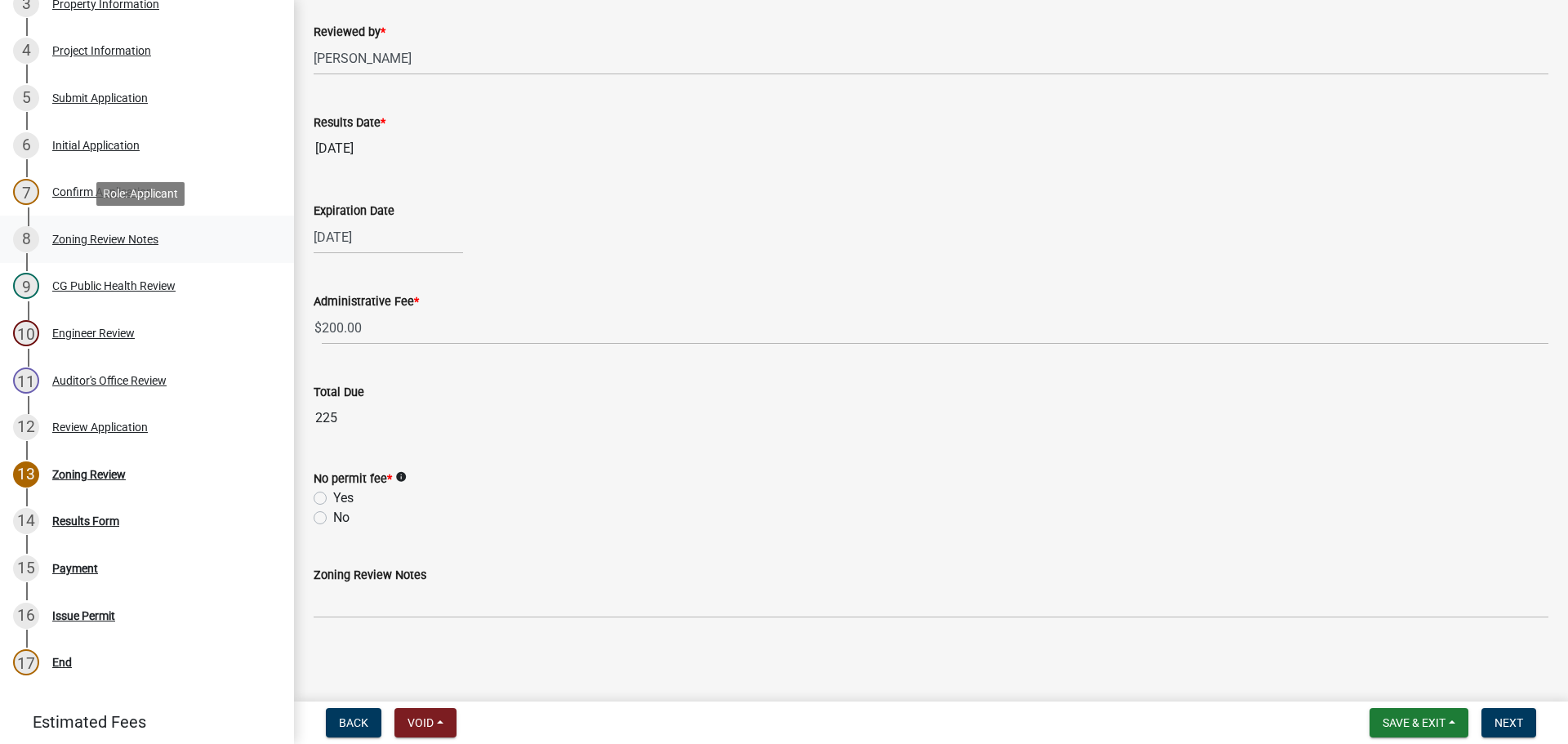
click at [106, 239] on div "Zoning Review Notes" at bounding box center [105, 239] width 106 height 11
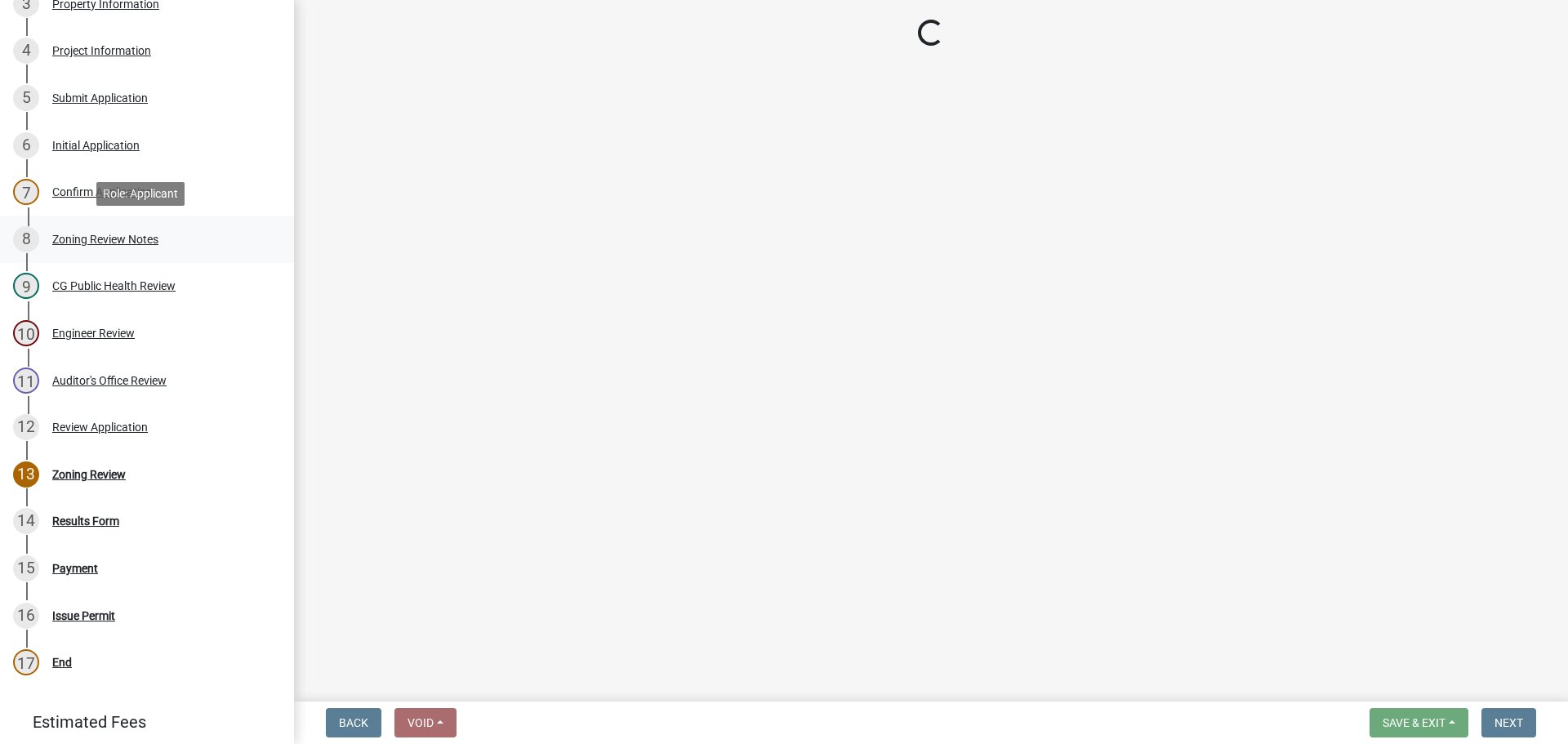
scroll to position [0, 0]
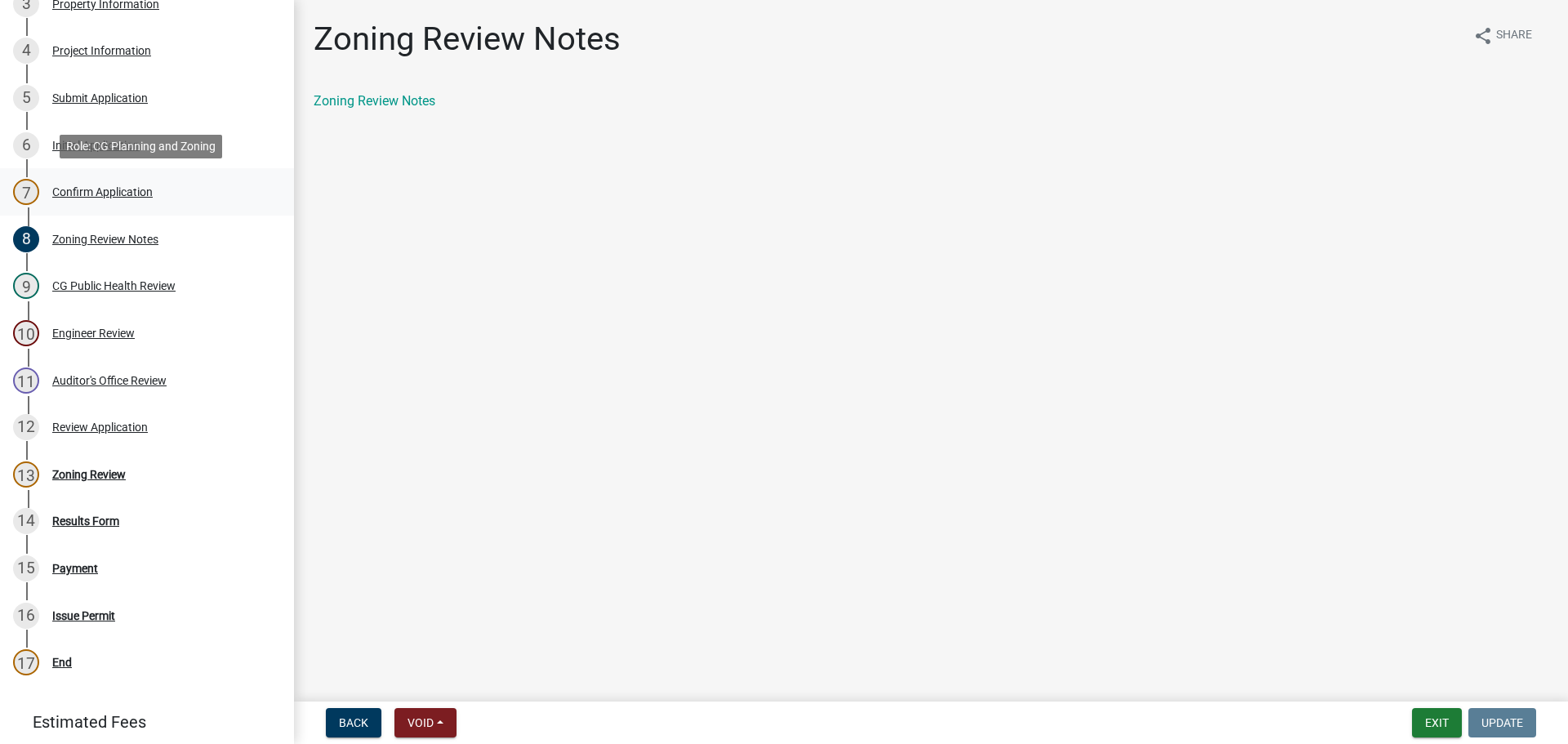
click at [87, 190] on div "Confirm Application" at bounding box center [102, 191] width 100 height 11
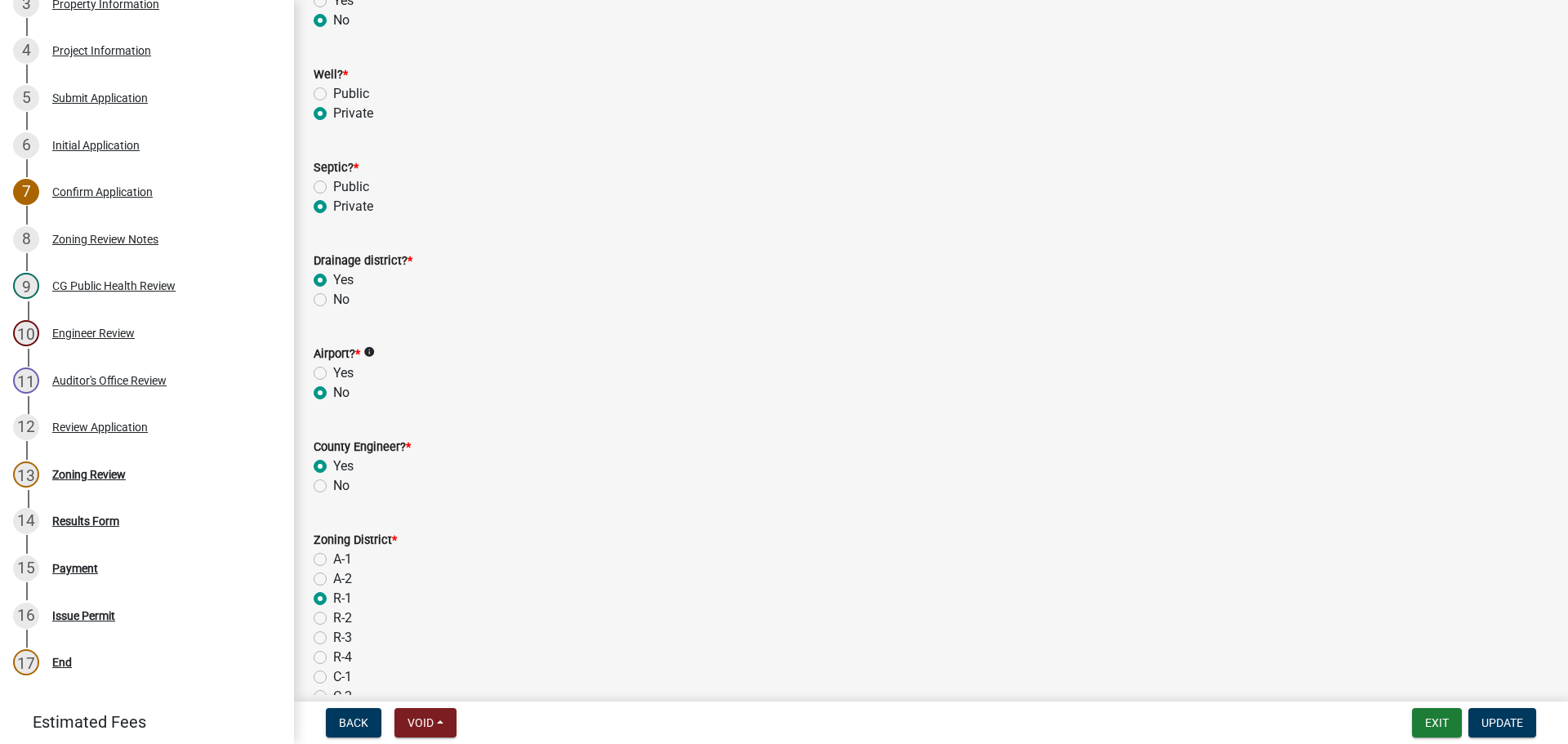
scroll to position [886, 0]
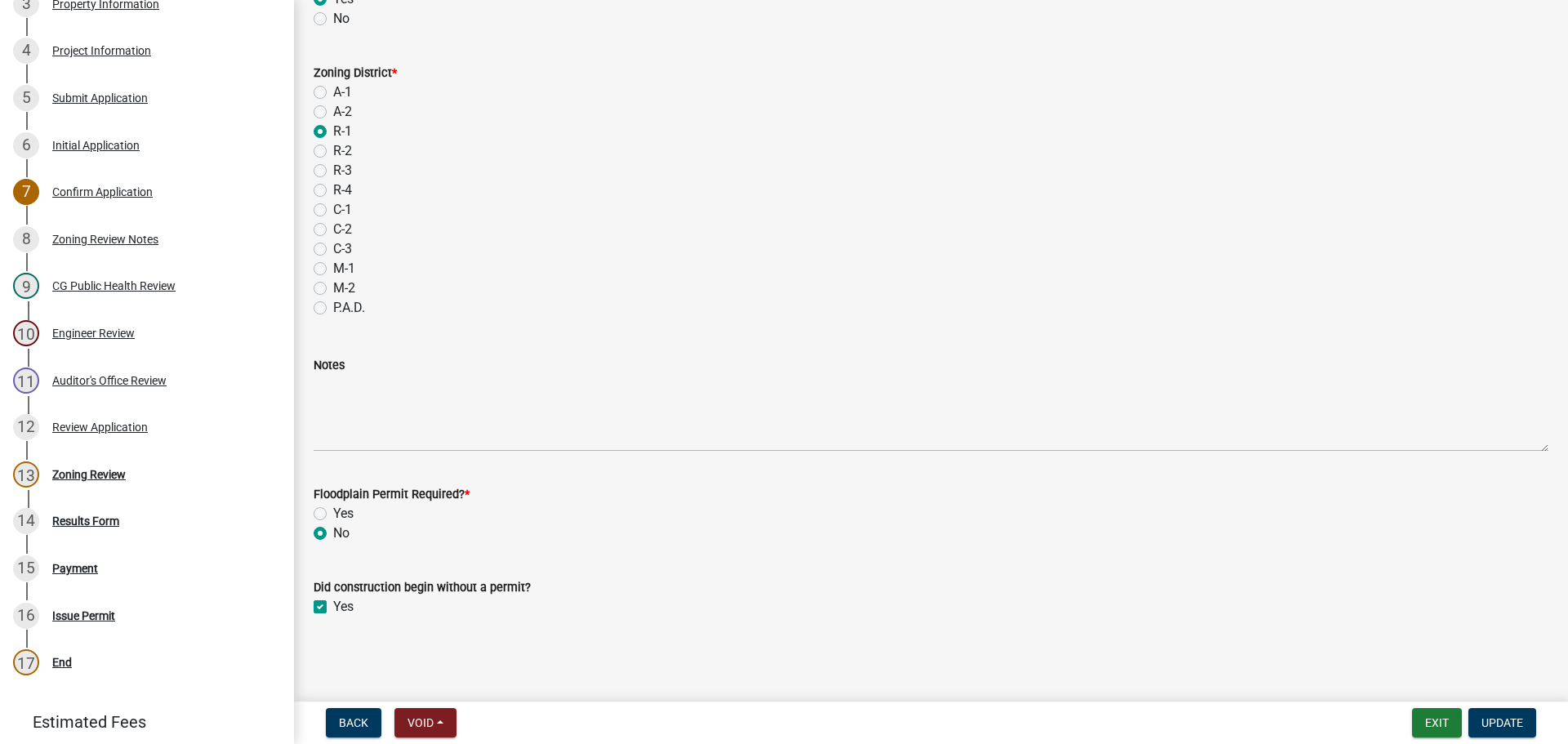
drag, startPoint x: 319, startPoint y: 604, endPoint x: 413, endPoint y: 645, distance: 102.0
click at [333, 604] on label "Yes" at bounding box center [343, 607] width 20 height 20
click at [333, 604] on input "Yes" at bounding box center [338, 602] width 11 height 11
checkbox input "false"
click at [520, 725] on span "Update" at bounding box center [1503, 722] width 42 height 13
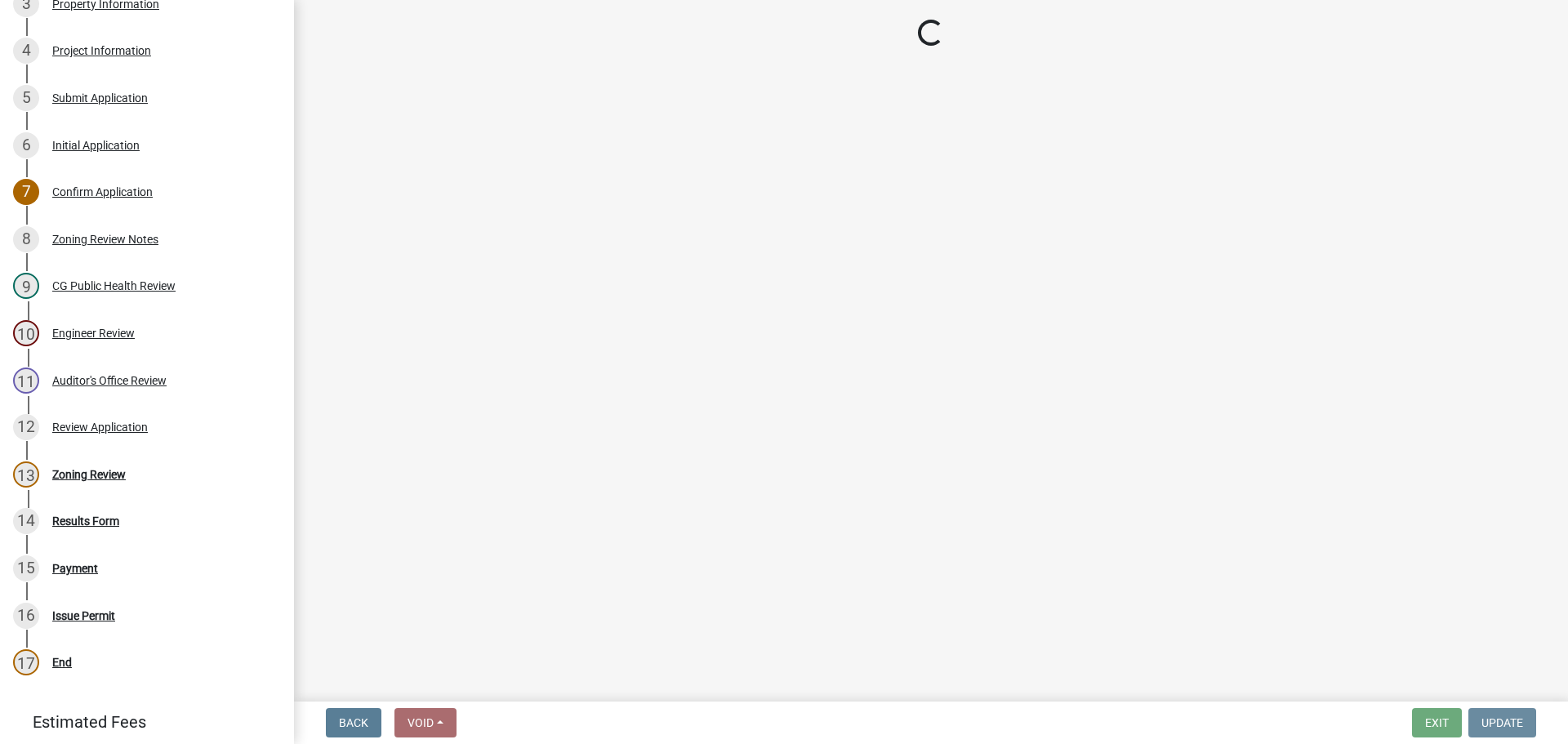
scroll to position [0, 0]
select select "fc80a94f-45c9-4365-ab2a-89f73cc1349d"
select select "69fed02d-fe84-448a-ba5b-be224adec29d"
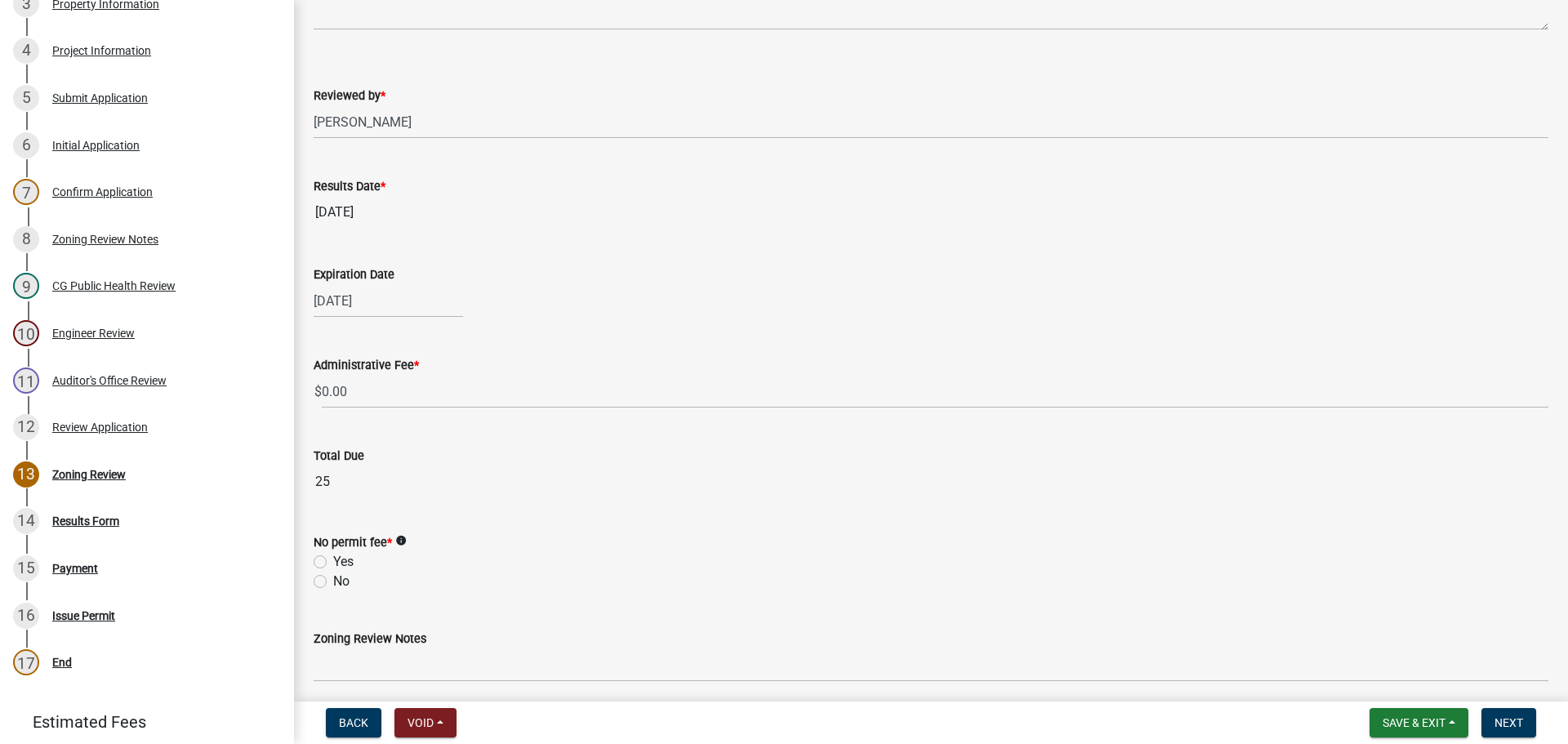
scroll to position [545, 0]
click at [72, 520] on div "Results Form" at bounding box center [85, 520] width 67 height 11
click at [82, 520] on div "Results Form" at bounding box center [85, 520] width 67 height 11
click at [333, 579] on label "No" at bounding box center [341, 580] width 16 height 20
click at [333, 579] on input "No" at bounding box center [338, 575] width 11 height 11
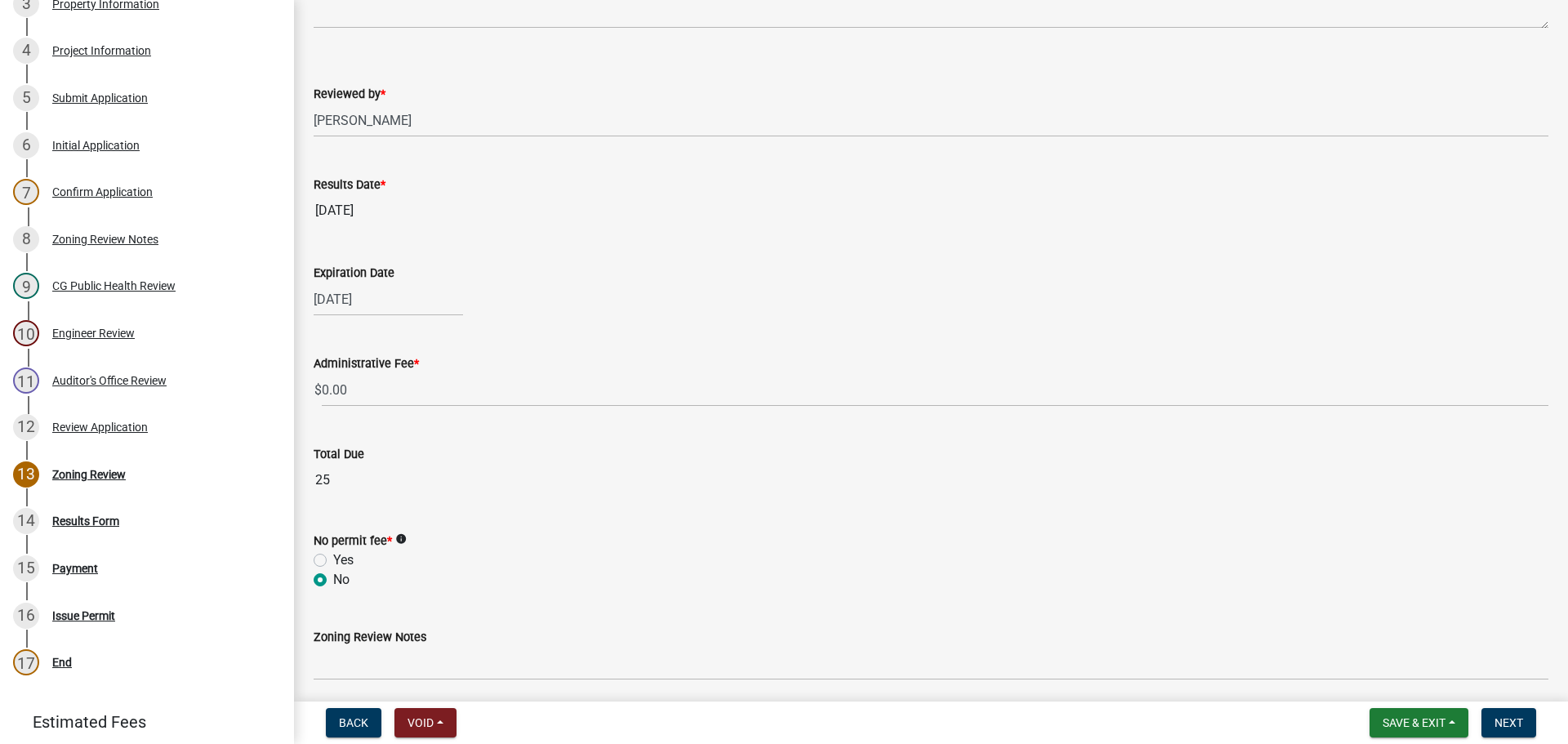
radio input "true"
click at [520, 725] on span "Next" at bounding box center [1509, 722] width 29 height 13
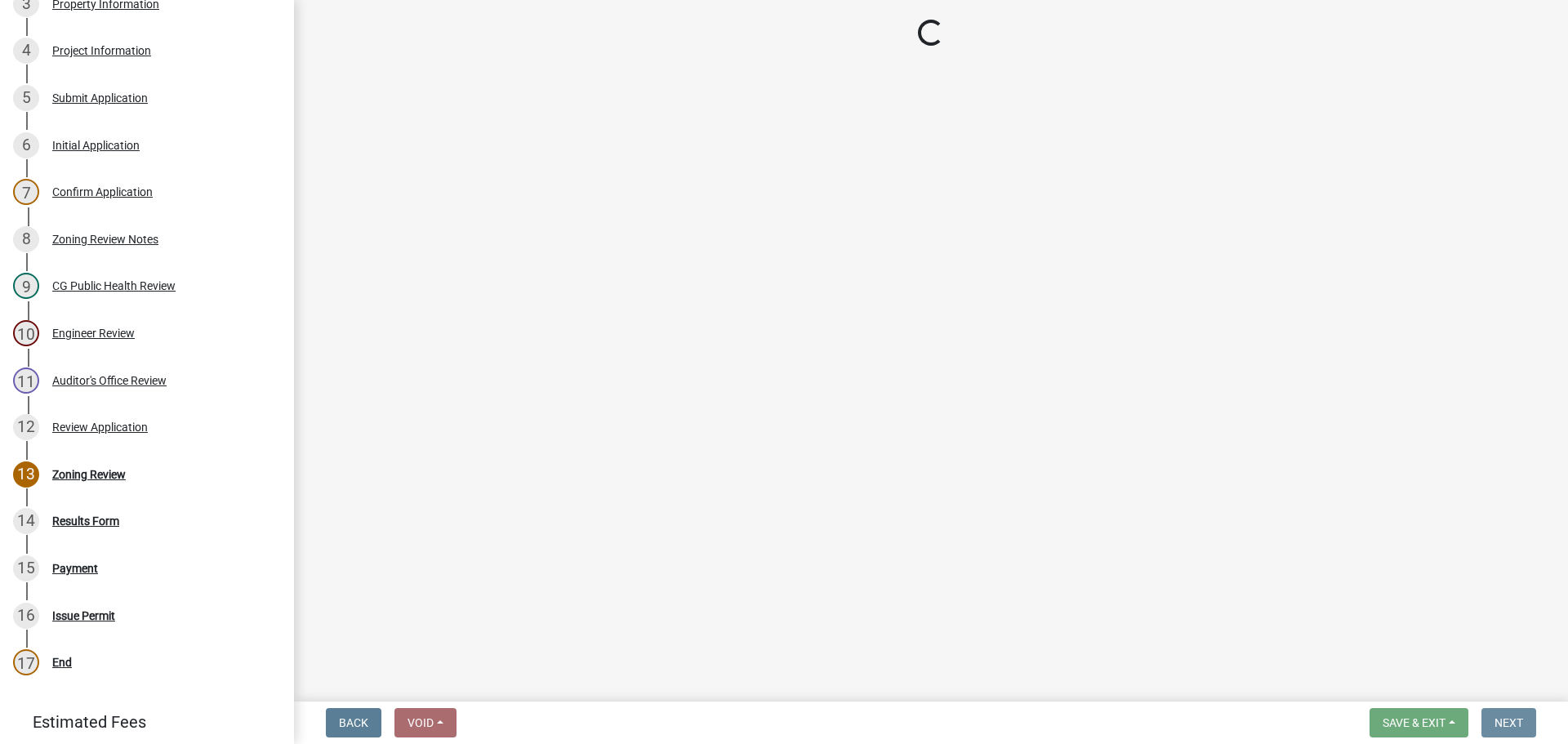
scroll to position [0, 0]
select select "3: 3"
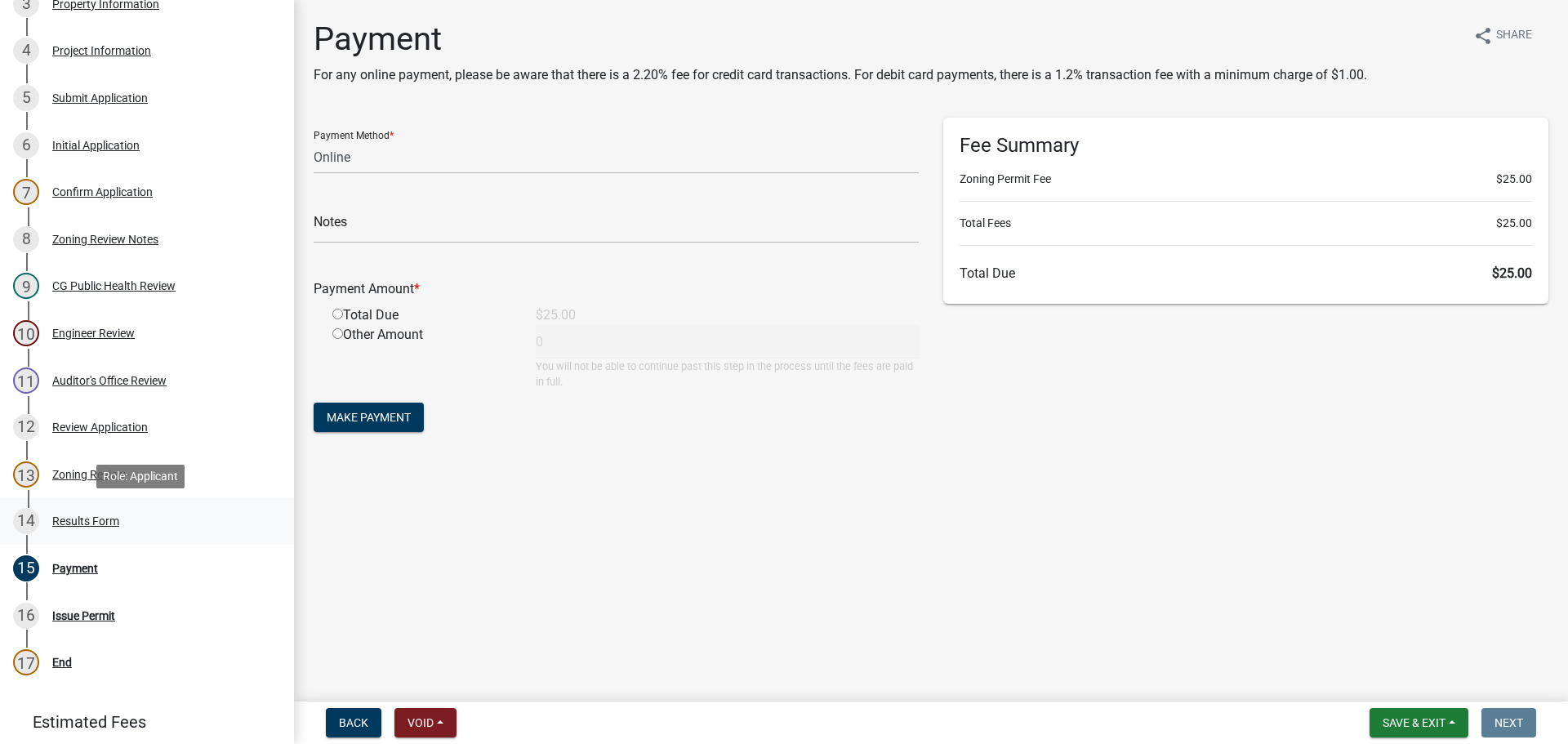
click at [78, 518] on div "Results Form" at bounding box center [85, 520] width 67 height 11
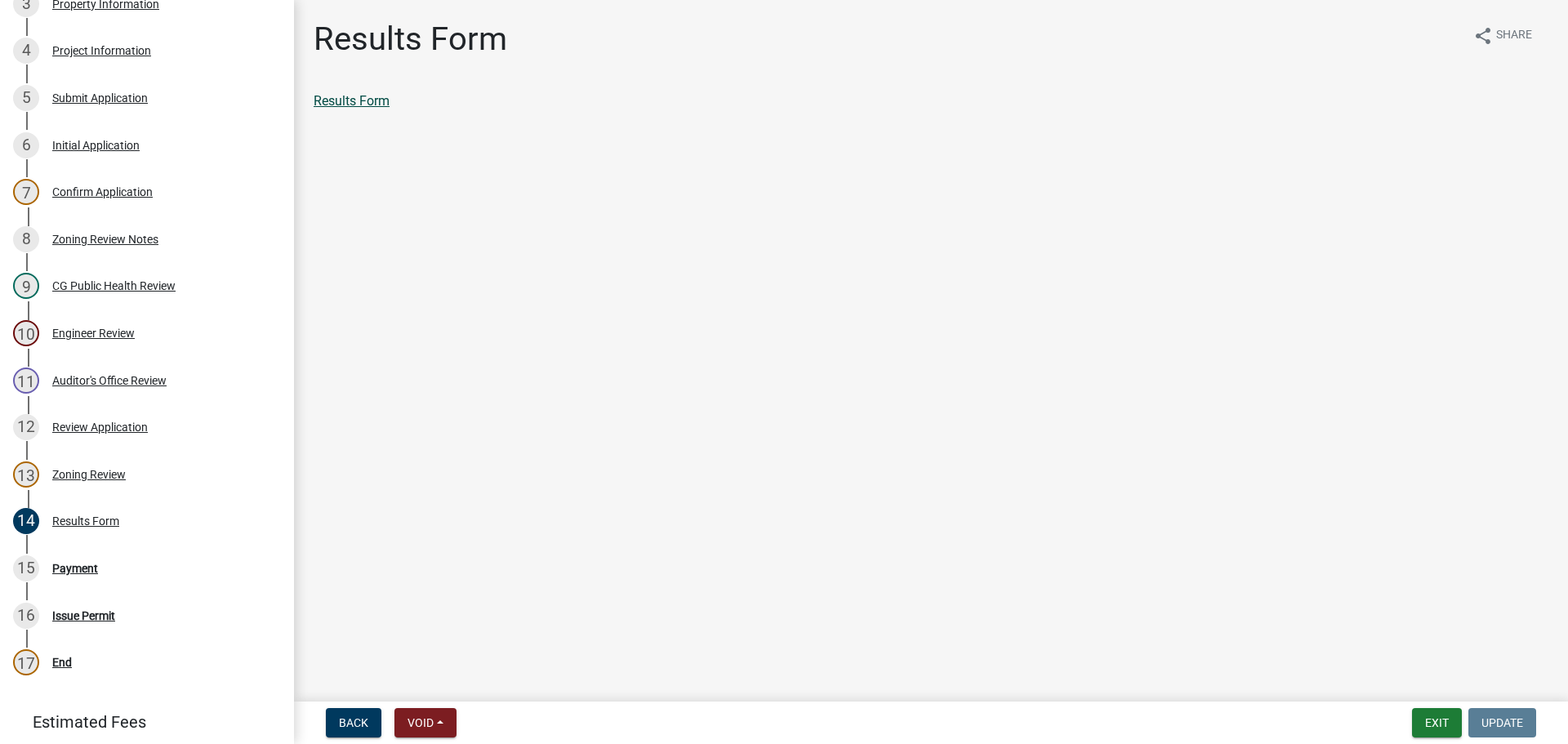
click at [377, 99] on link "Results Form" at bounding box center [352, 101] width 76 height 16
click at [78, 569] on div "Payment" at bounding box center [75, 568] width 46 height 11
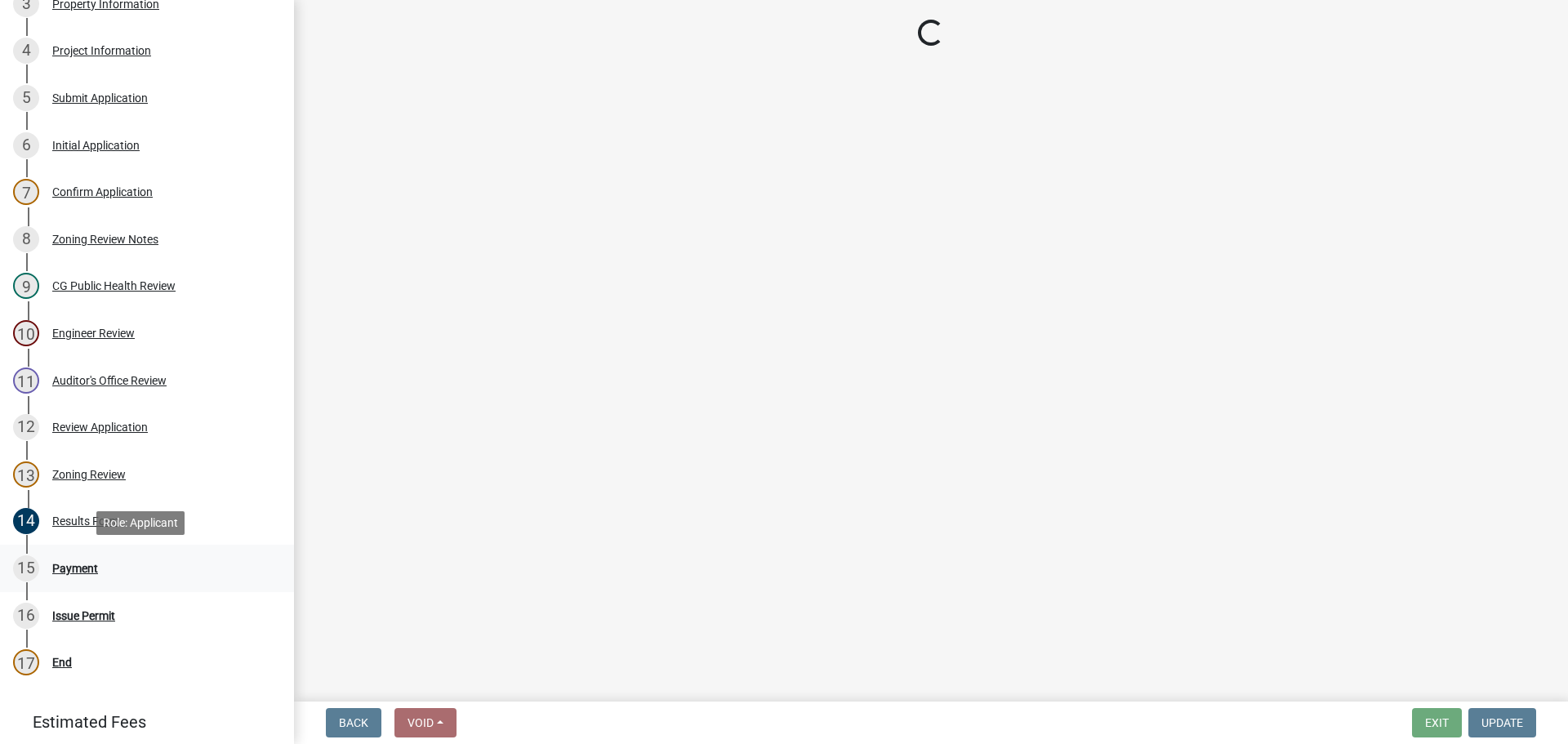
select select "3: 3"
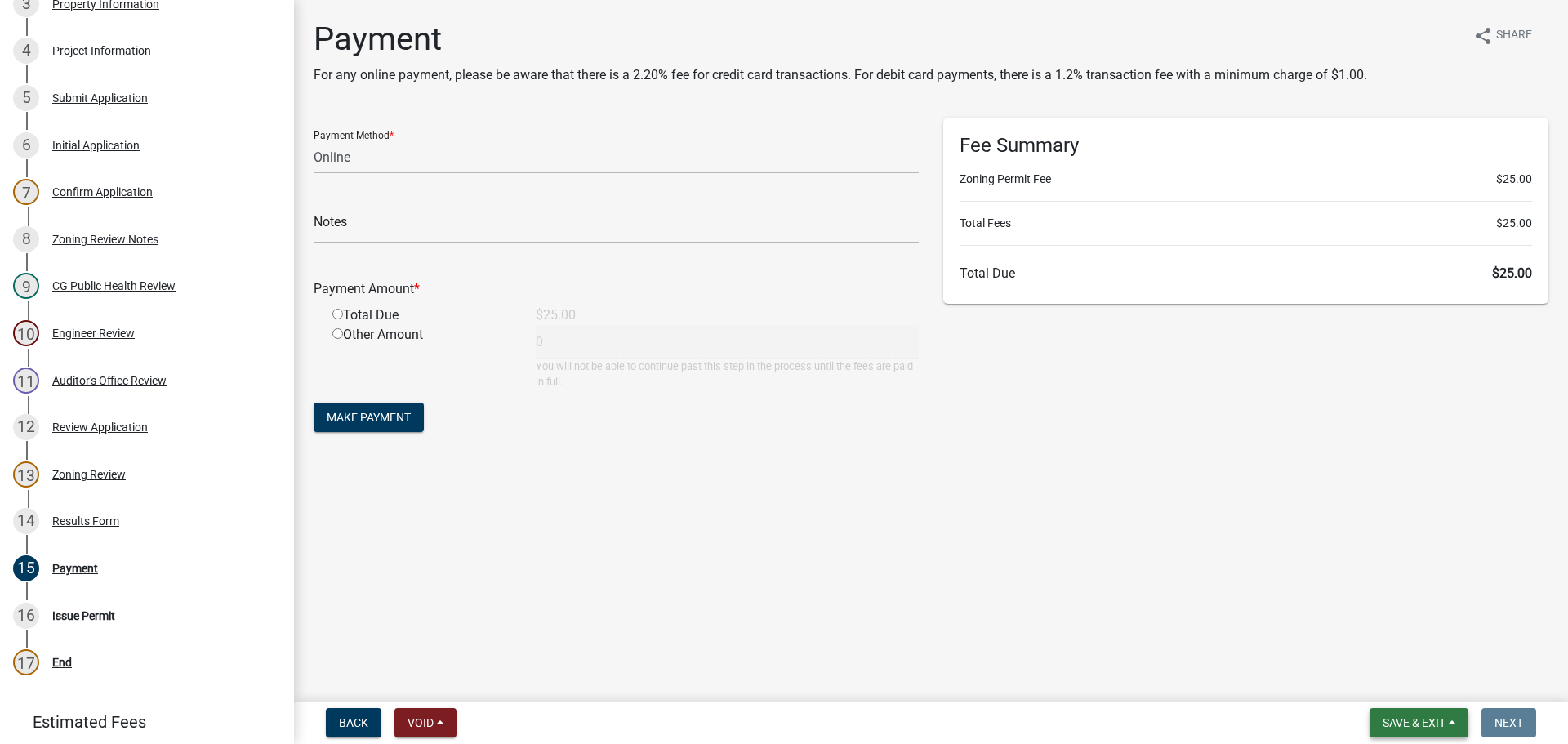
click at [520, 725] on span "Save & Exit" at bounding box center [1414, 722] width 63 height 13
click at [520, 676] on button "Save & Exit" at bounding box center [1403, 680] width 131 height 39
